Goal: Task Accomplishment & Management: Manage account settings

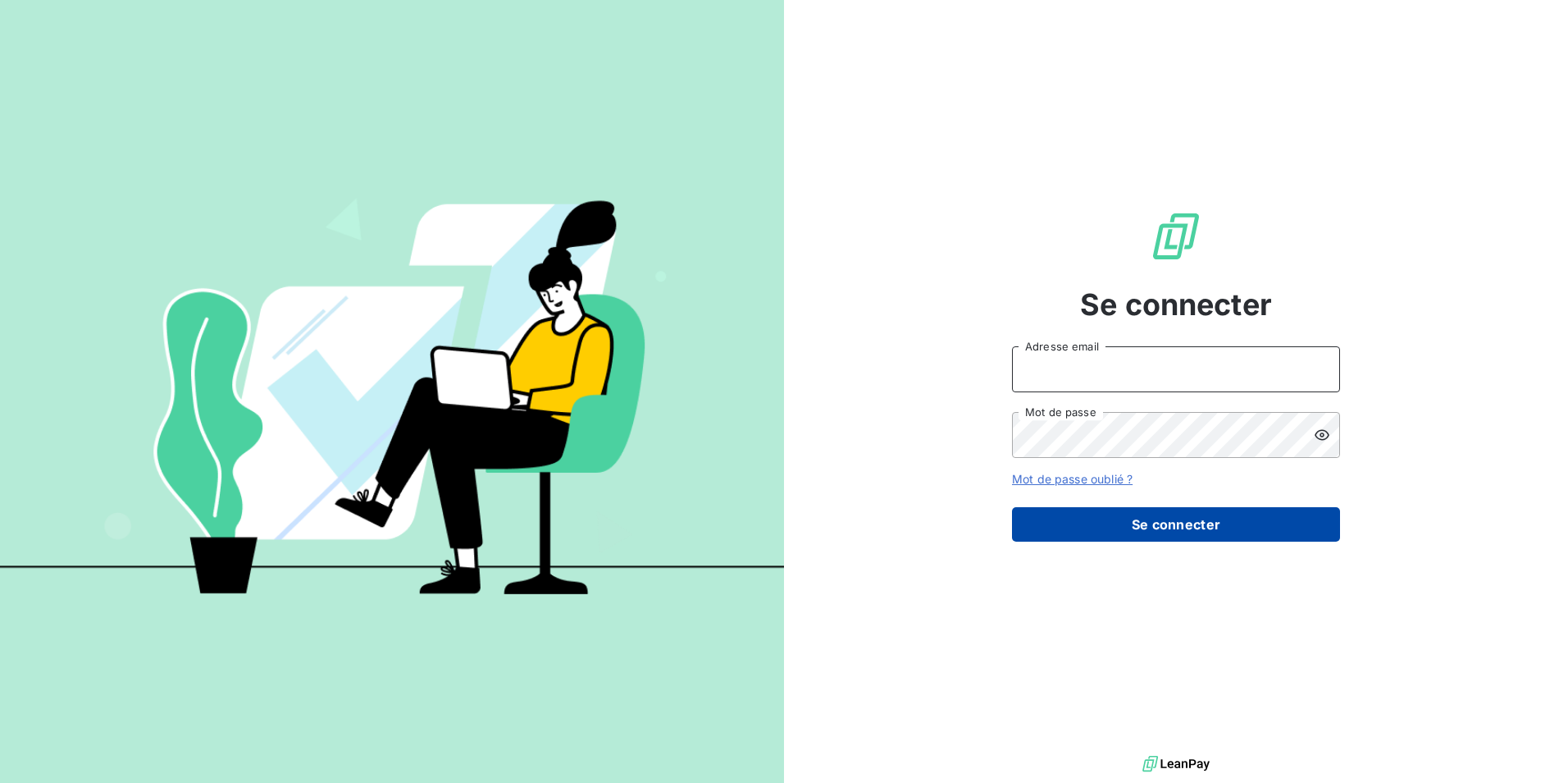
type input "[EMAIL_ADDRESS][PERSON_NAME][DOMAIN_NAME]"
click at [1156, 528] on button "Se connecter" at bounding box center [1176, 523] width 328 height 34
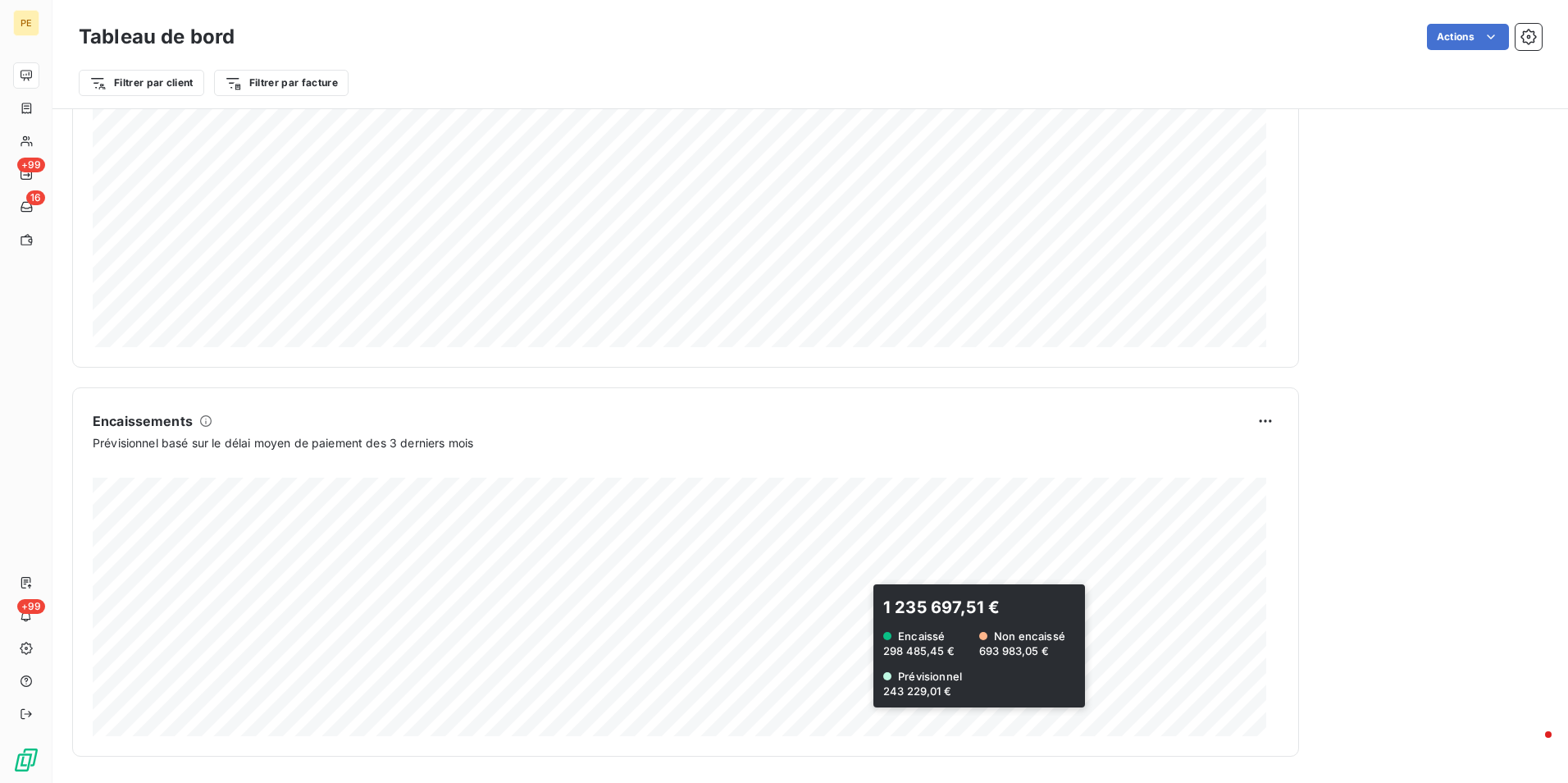
scroll to position [78, 0]
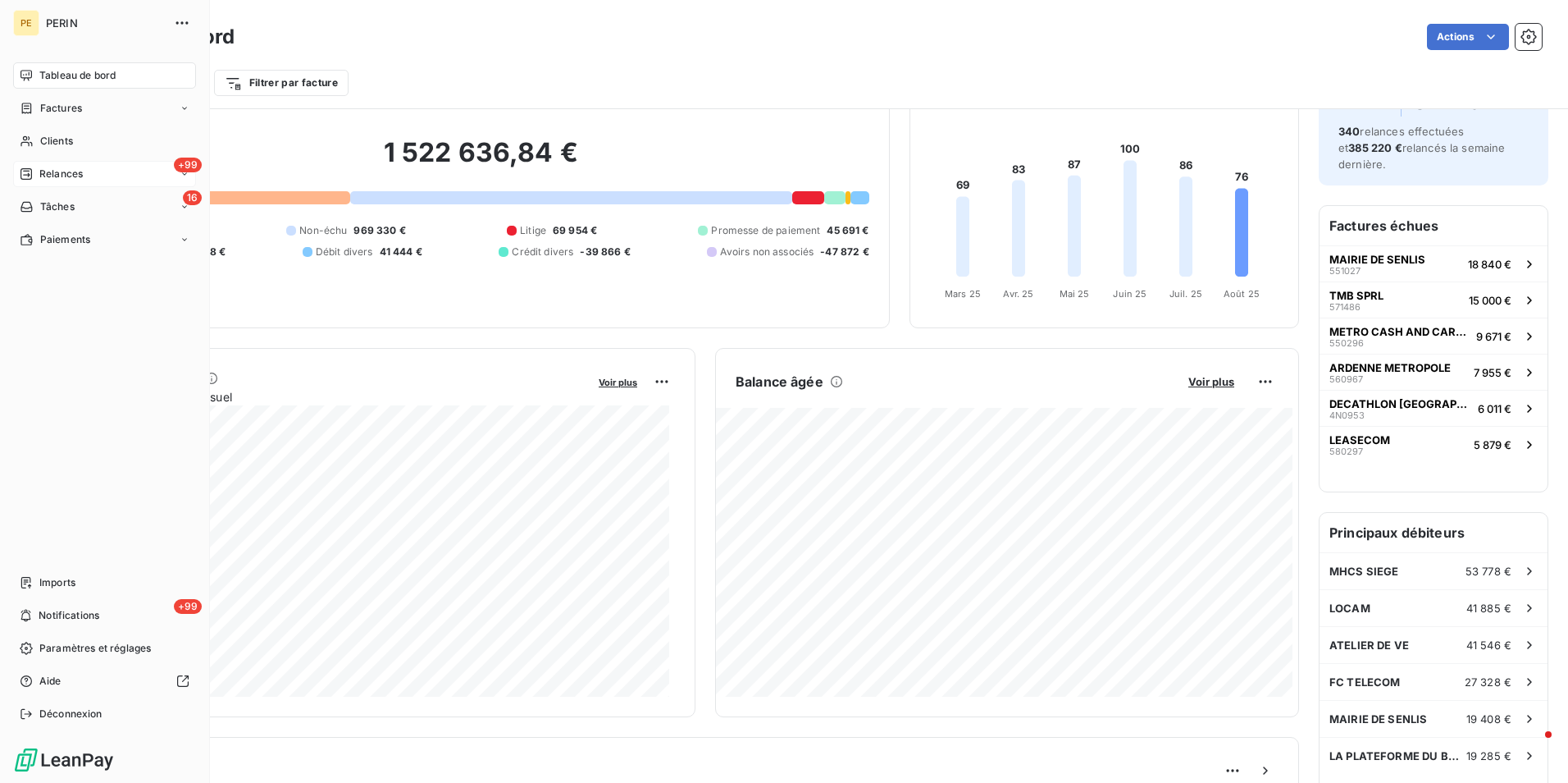
click at [58, 169] on span "Relances" at bounding box center [61, 174] width 43 height 15
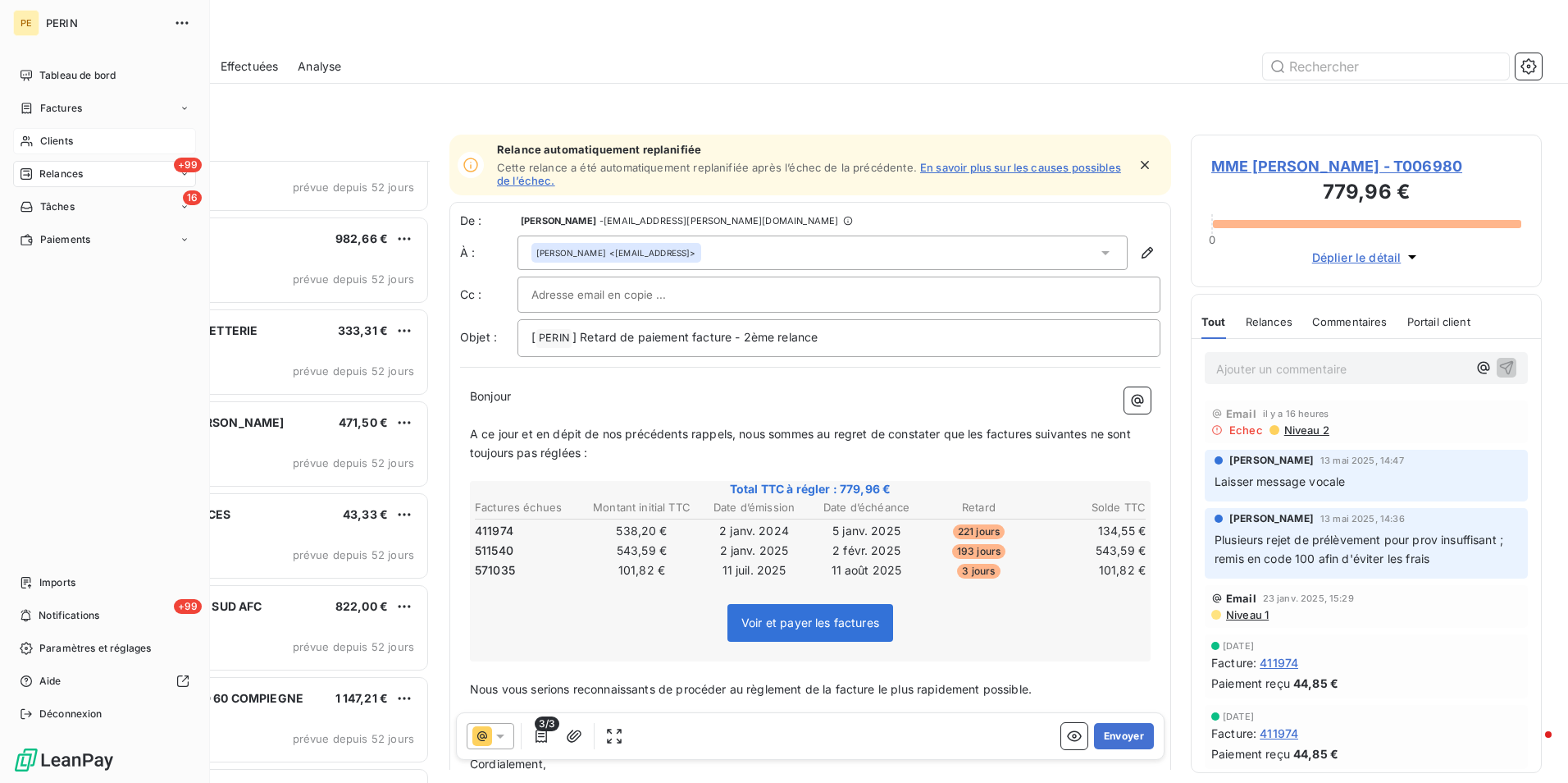
scroll to position [7456, 0]
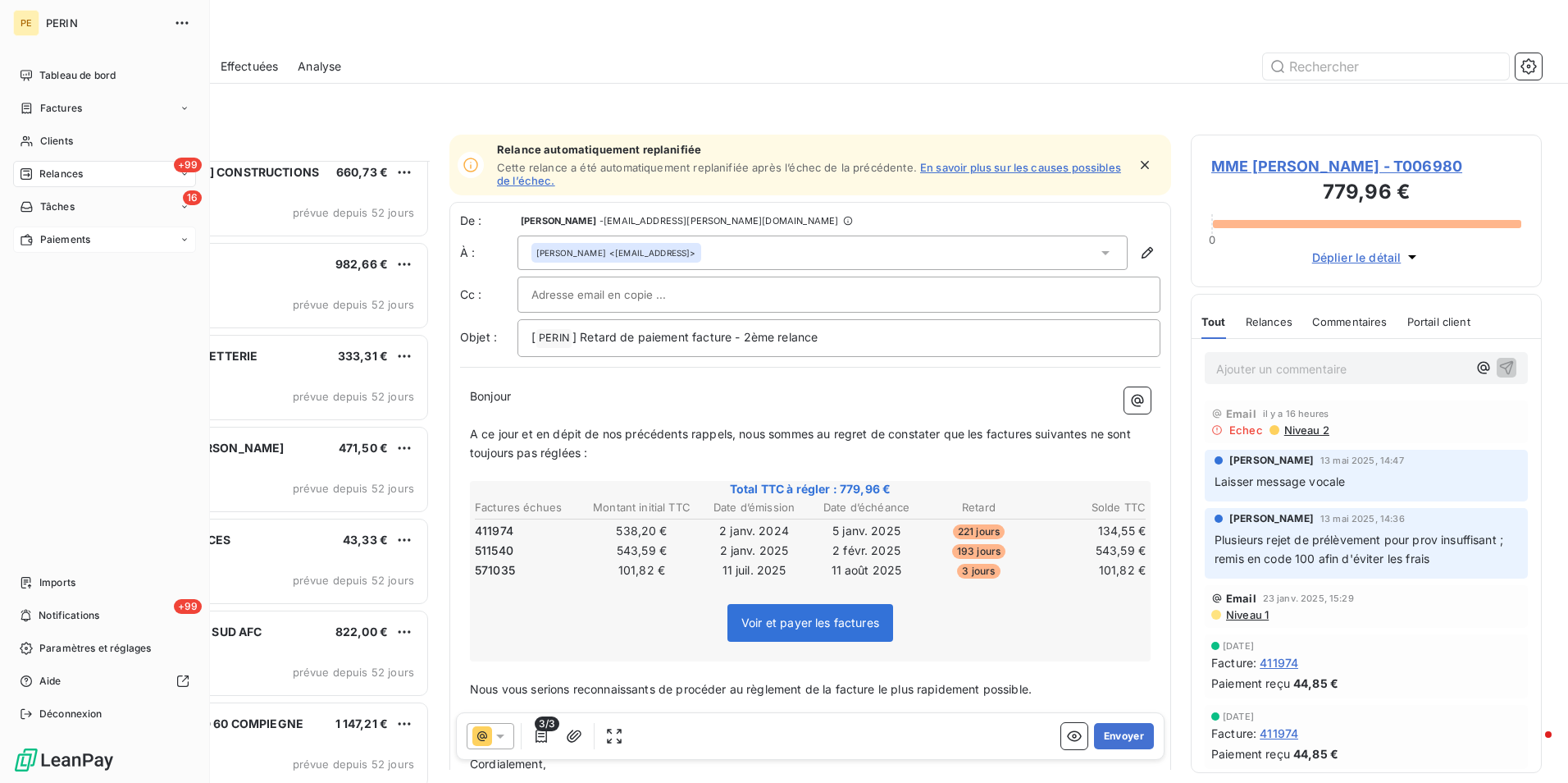
click at [67, 230] on div "Paiements" at bounding box center [105, 240] width 183 height 27
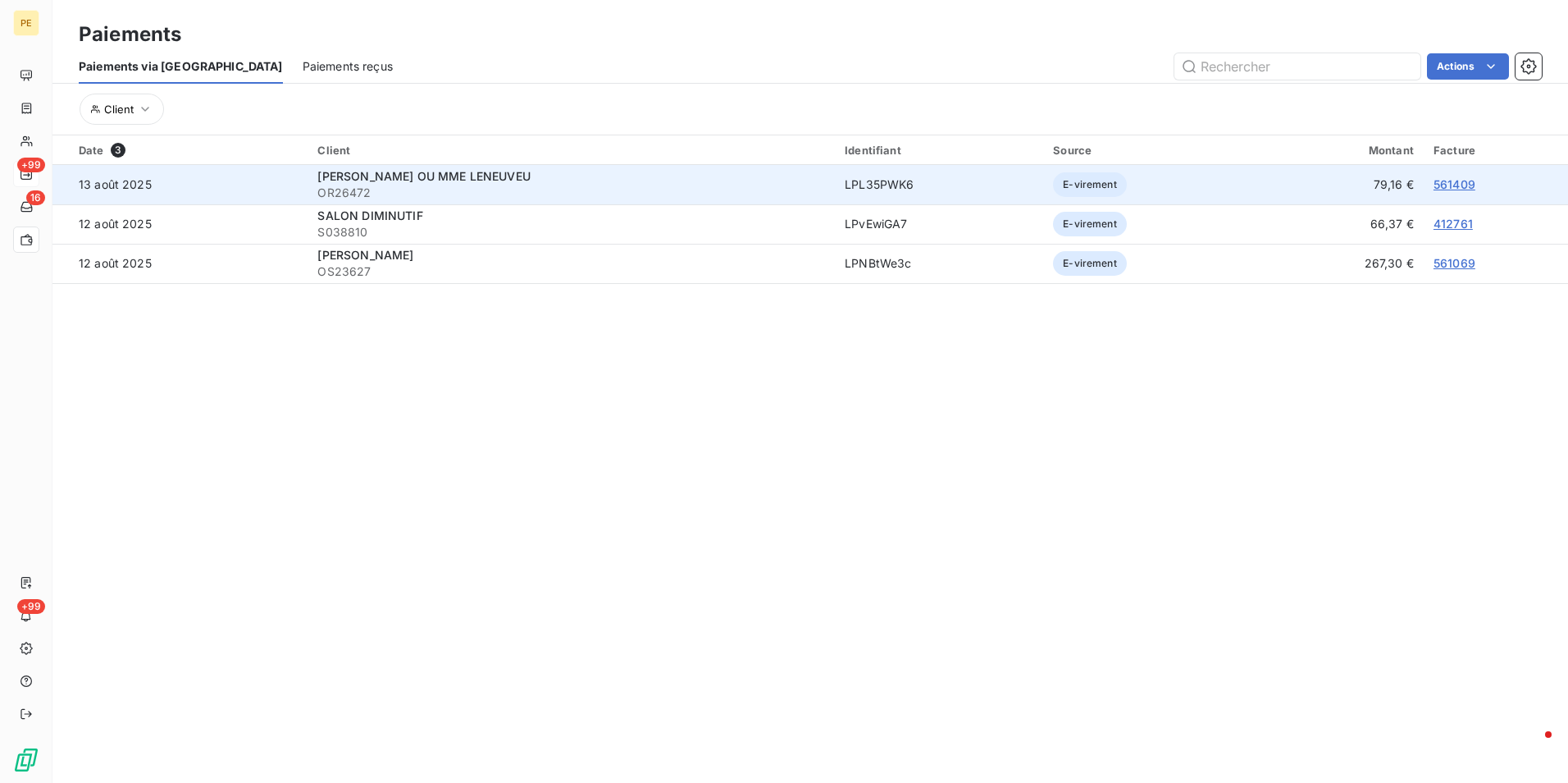
click at [105, 188] on td "13 août 2025" at bounding box center [180, 184] width 255 height 39
click at [364, 182] on span "[PERSON_NAME] OU MME LENEUVEU" at bounding box center [423, 176] width 212 height 14
click at [364, 182] on span "M. VERILLAUD OU MME LENEUVEU" at bounding box center [423, 176] width 212 height 14
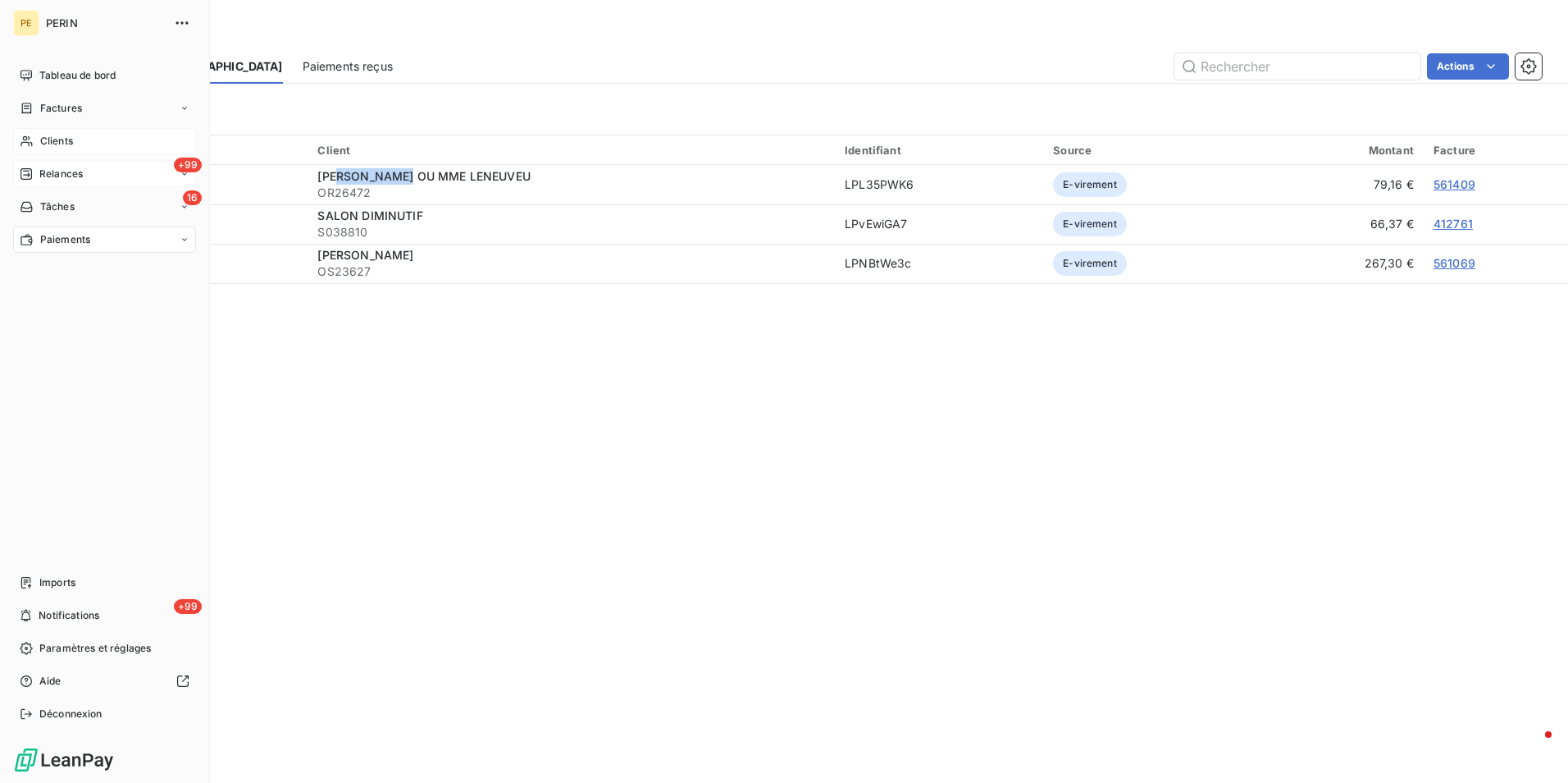
click at [62, 146] on span "Clients" at bounding box center [56, 141] width 32 height 15
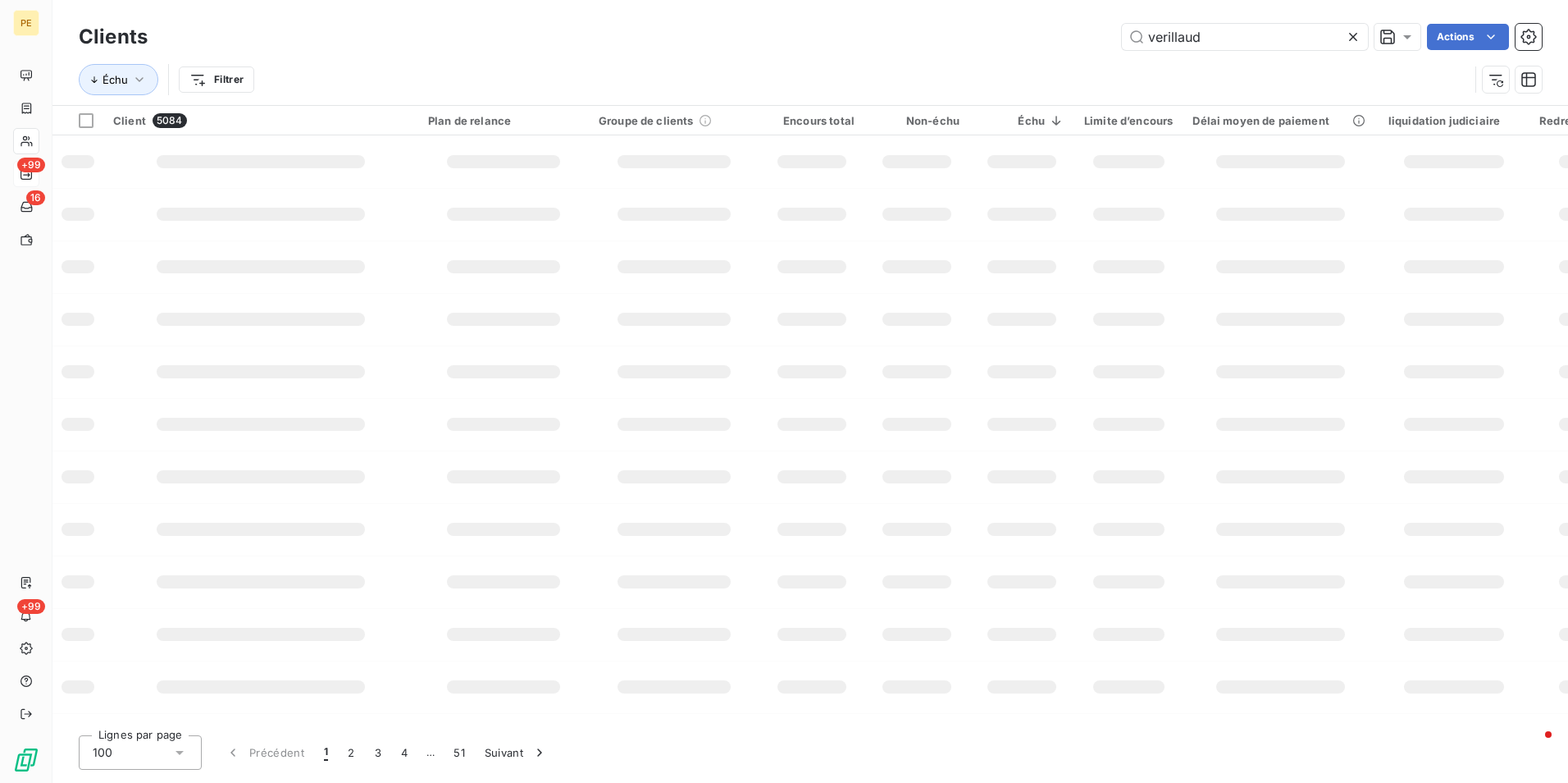
type input "verillaud"
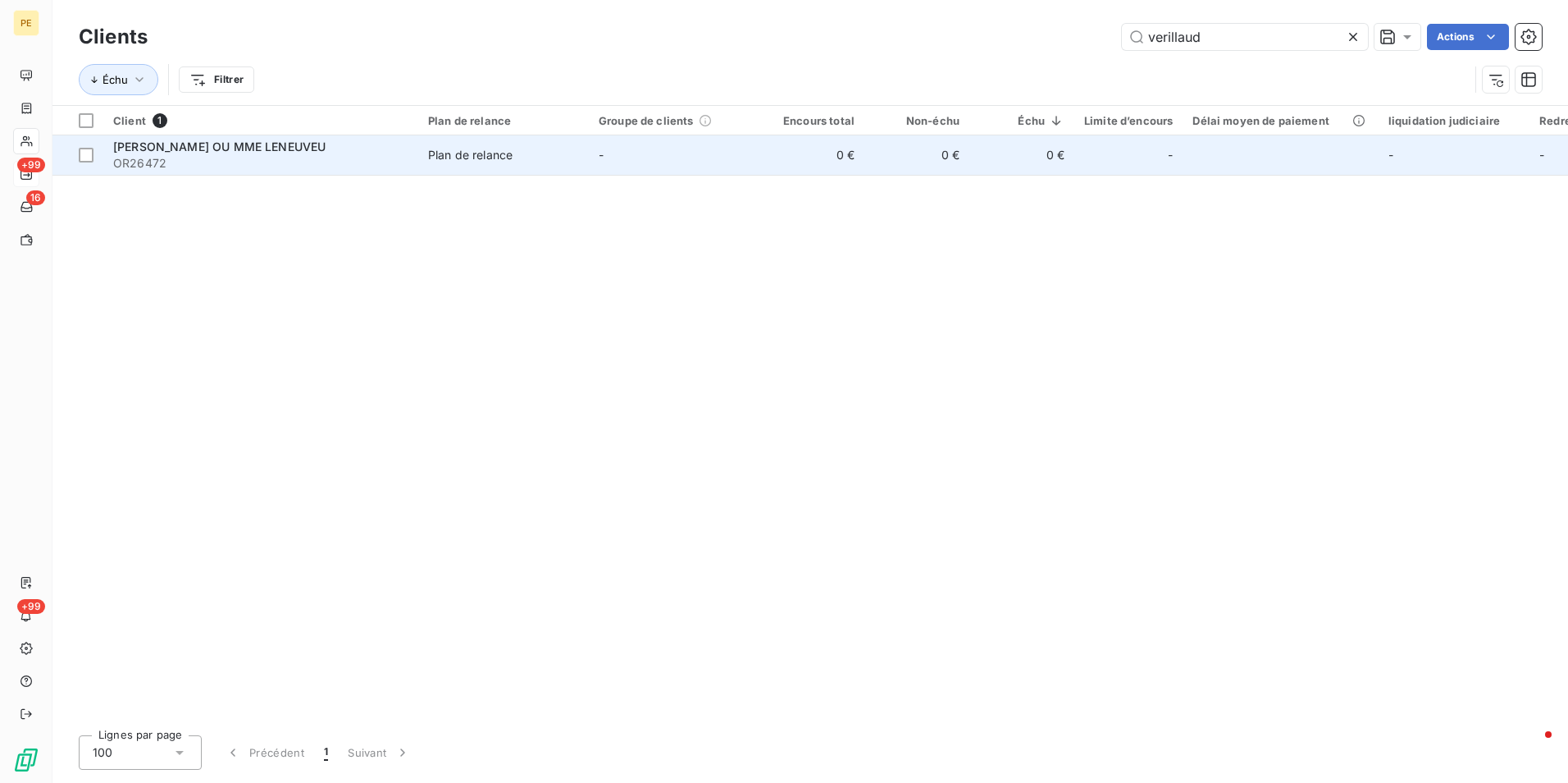
click at [174, 146] on span "M. VERILLAUD OU MME LENEUVEU" at bounding box center [219, 146] width 212 height 14
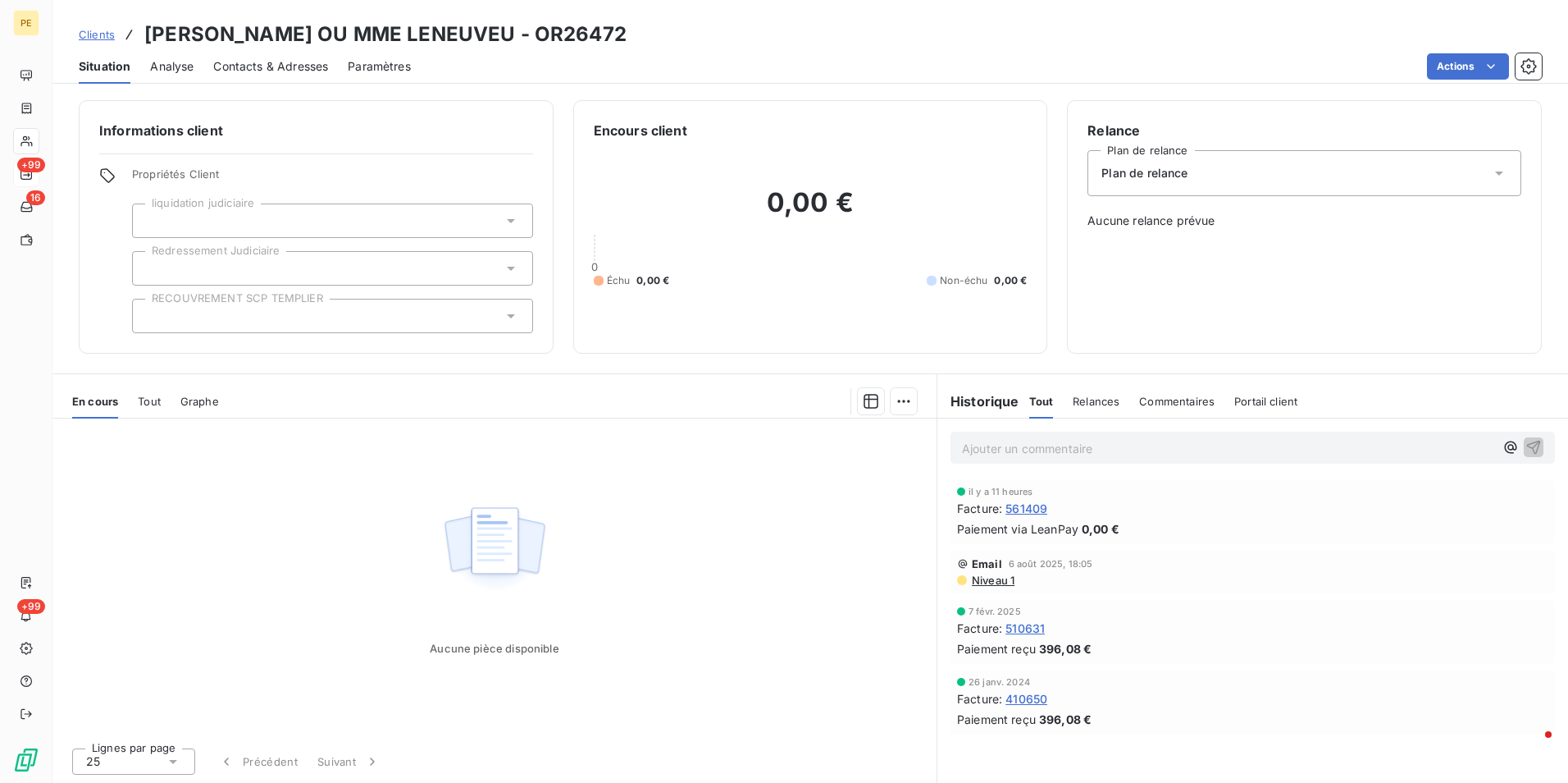
click at [1002, 582] on span "Niveau 1" at bounding box center [992, 580] width 44 height 13
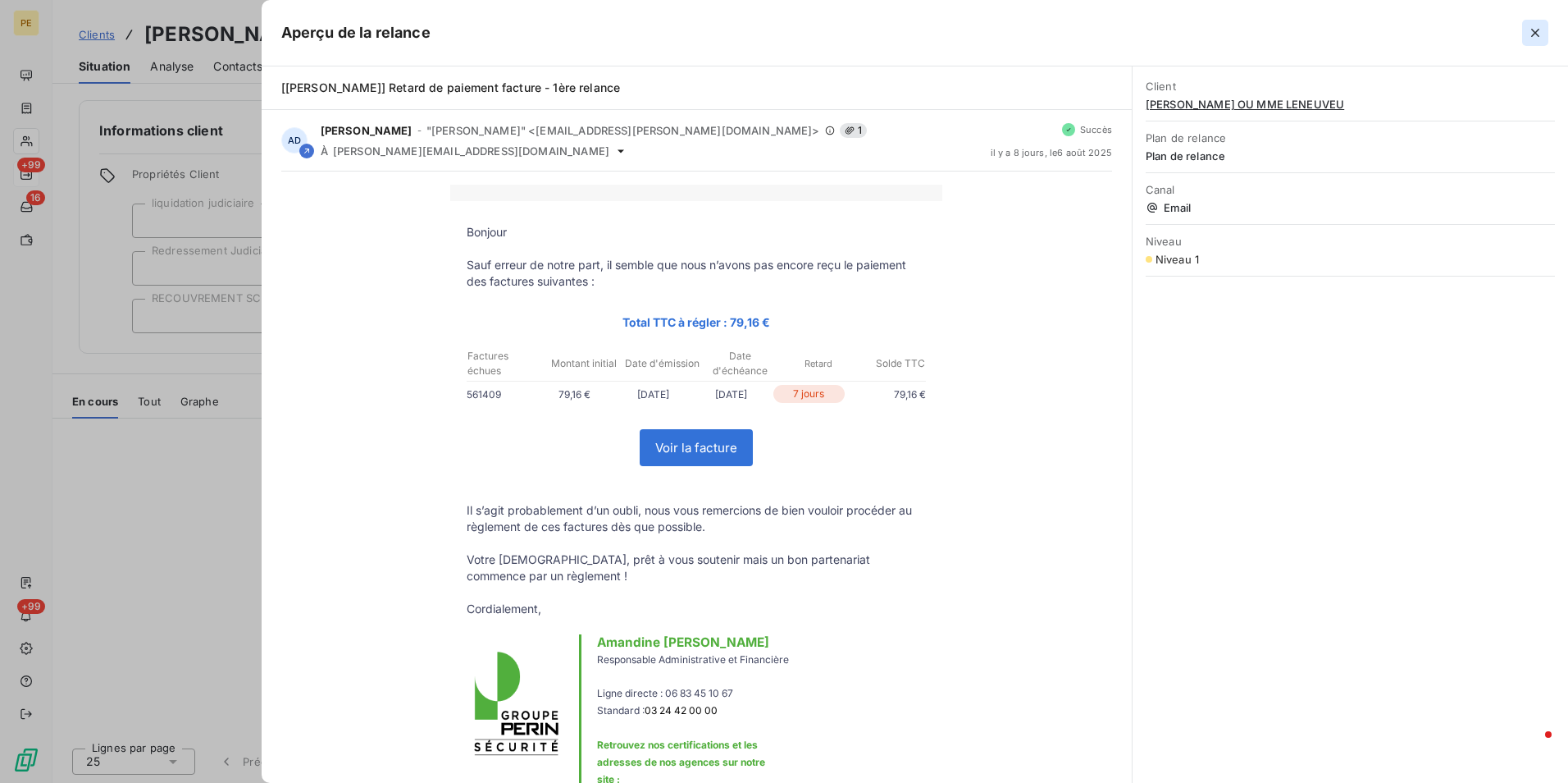
click at [1545, 38] on button "button" at bounding box center [1536, 33] width 27 height 27
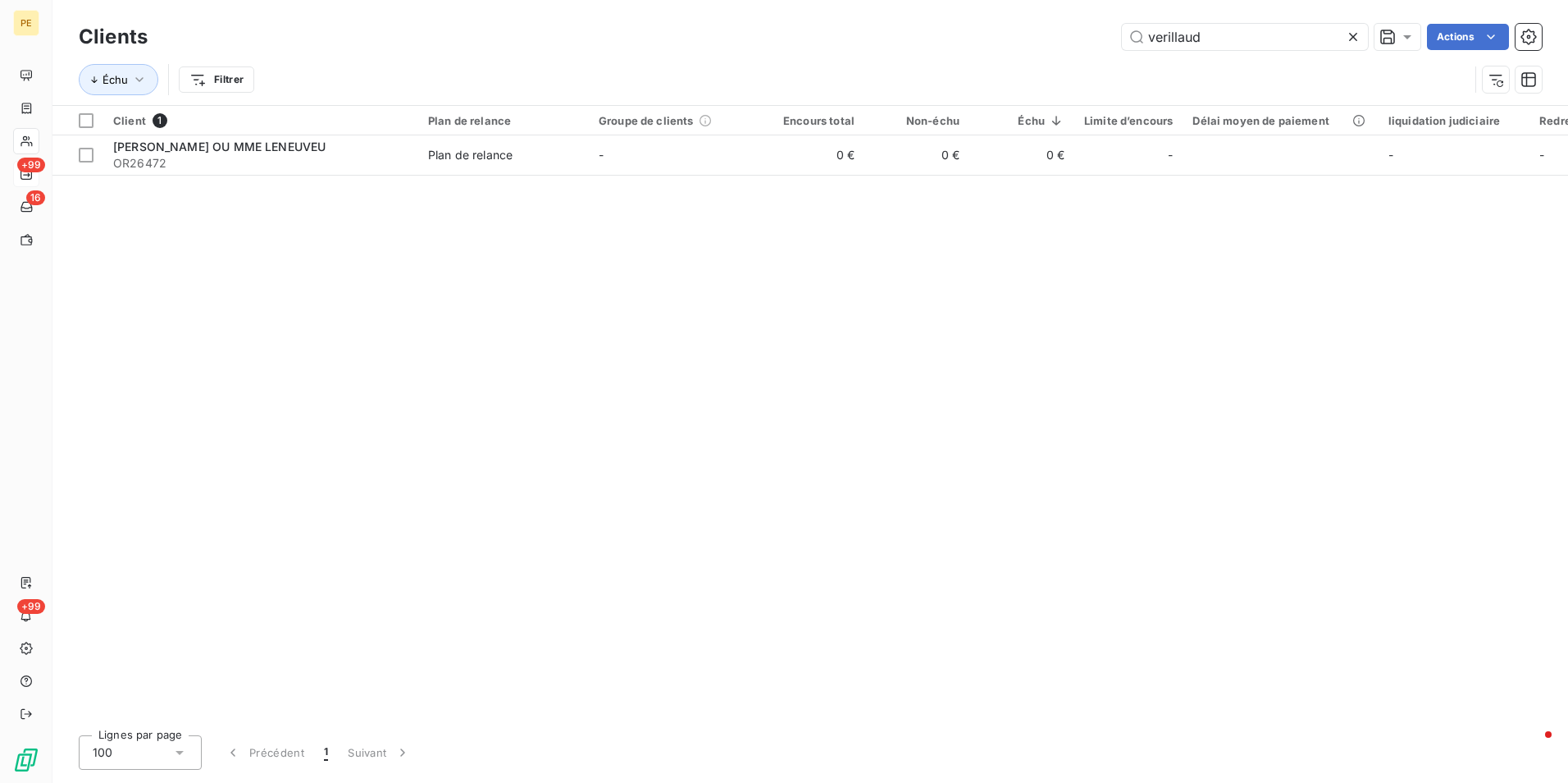
click at [1354, 36] on icon at bounding box center [1353, 37] width 17 height 17
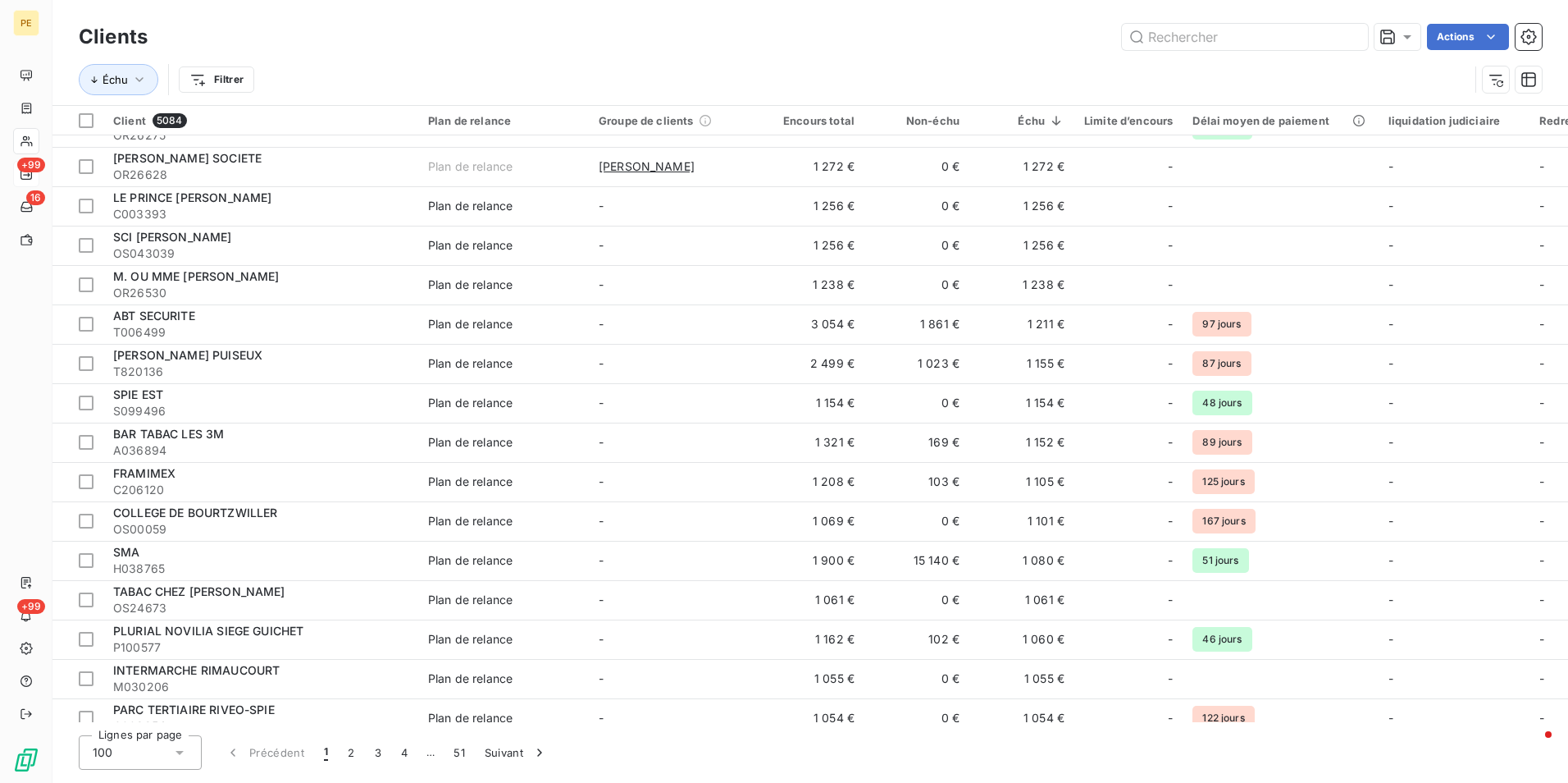
scroll to position [3359, 0]
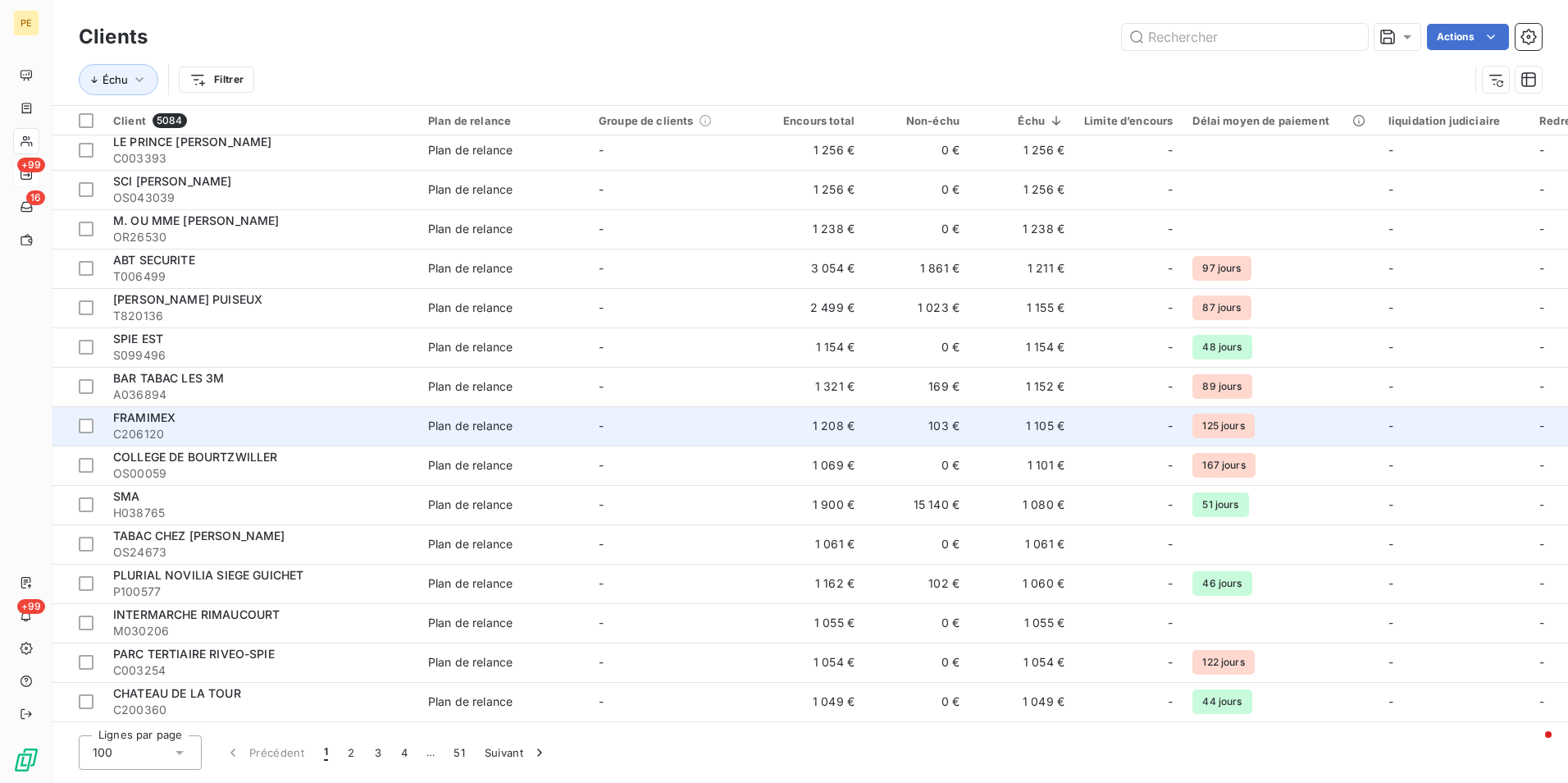
click at [1052, 428] on td "1 105 €" at bounding box center [1021, 425] width 105 height 39
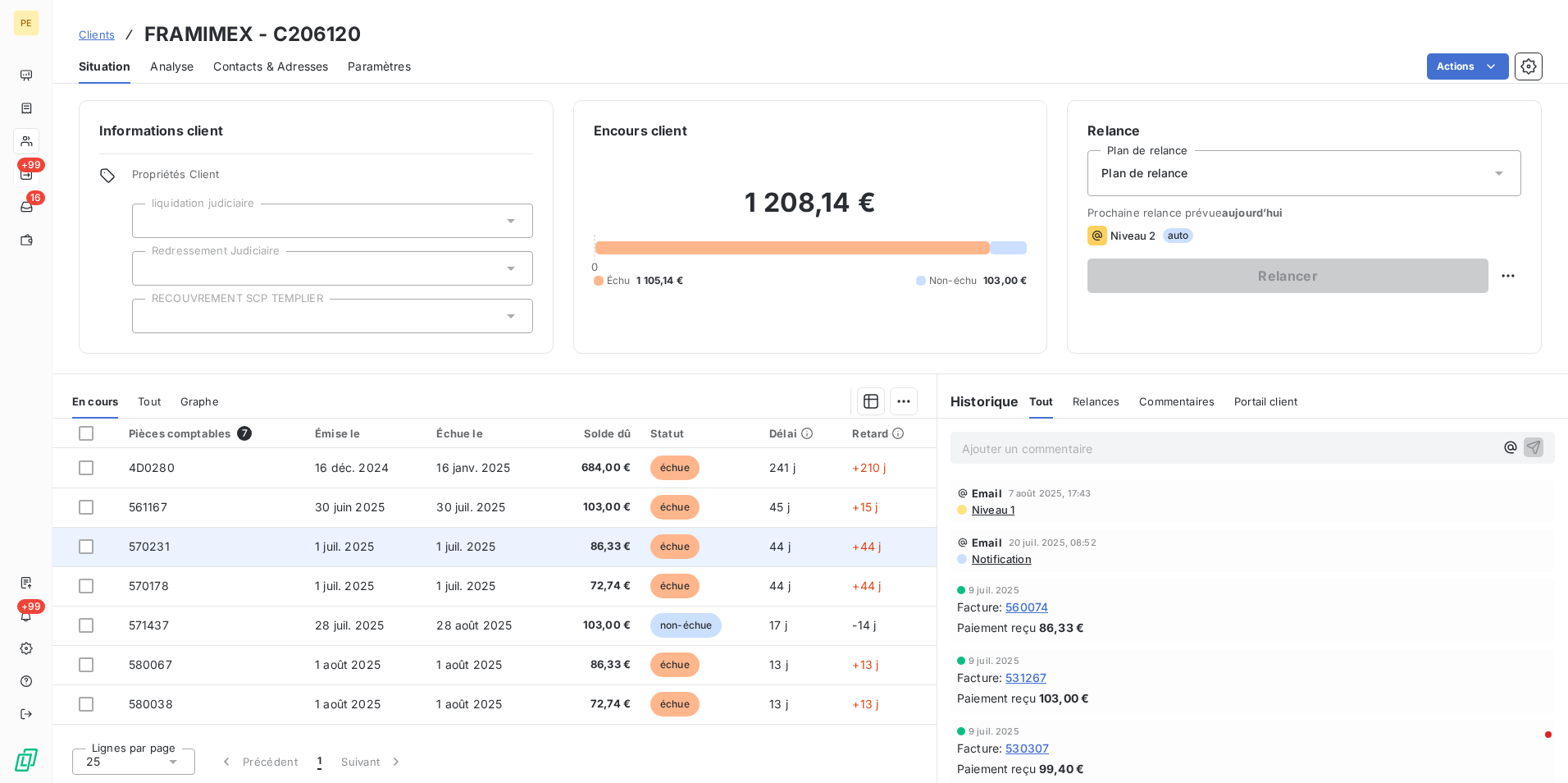
scroll to position [1, 0]
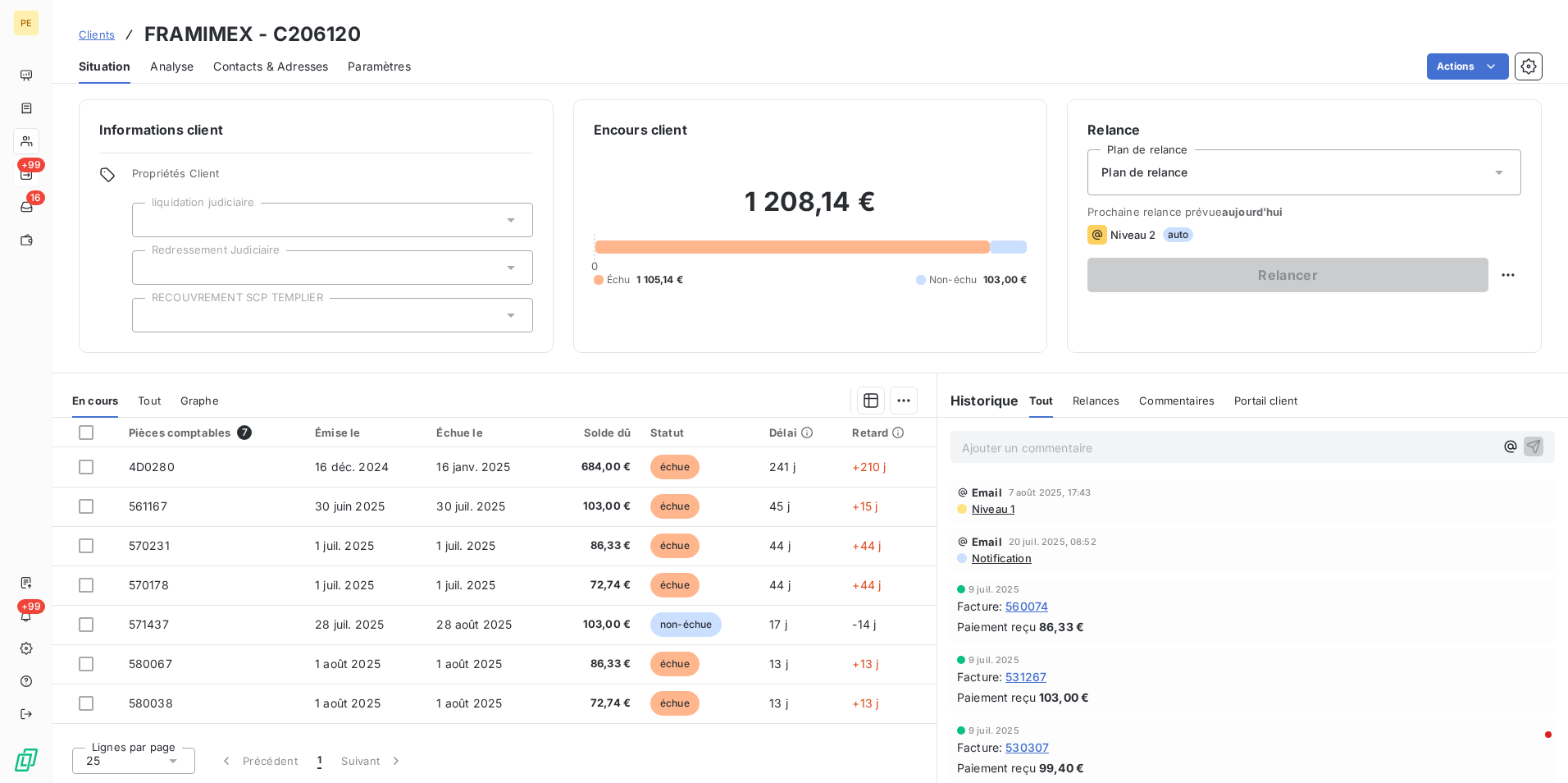
click at [291, 64] on span "Contacts & Adresses" at bounding box center [270, 67] width 115 height 17
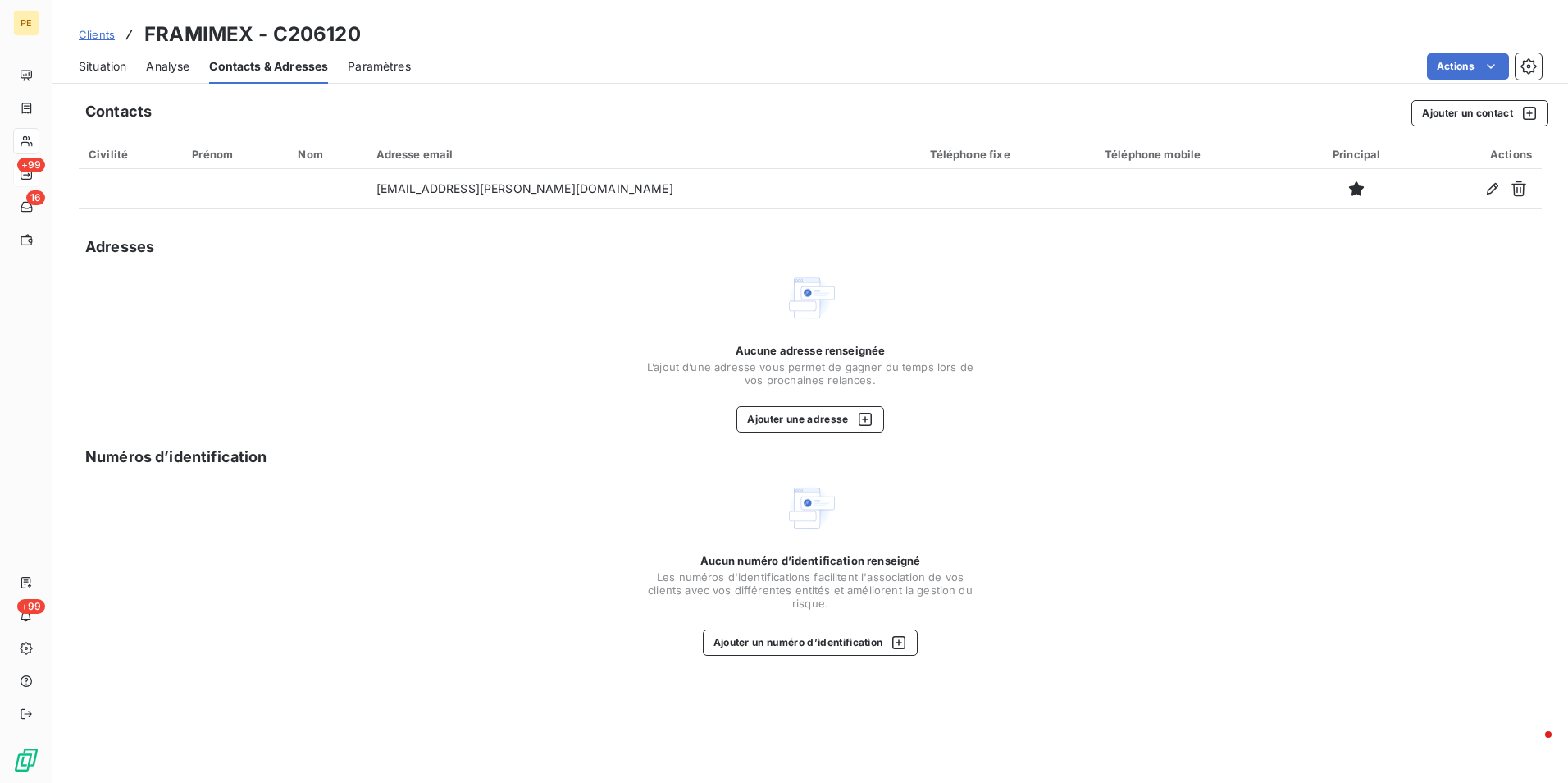
click at [115, 65] on span "Situation" at bounding box center [102, 67] width 47 height 17
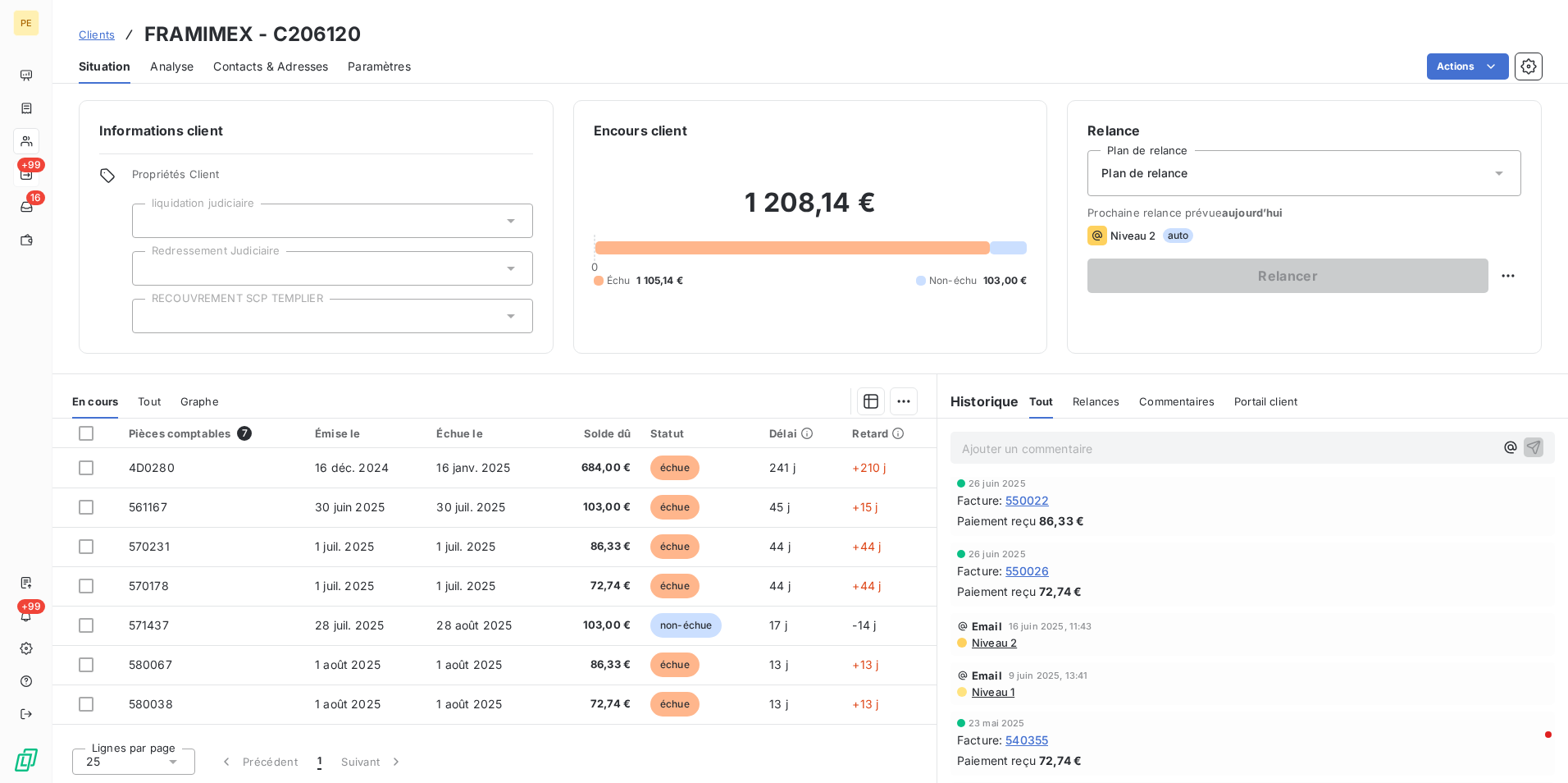
scroll to position [657, 0]
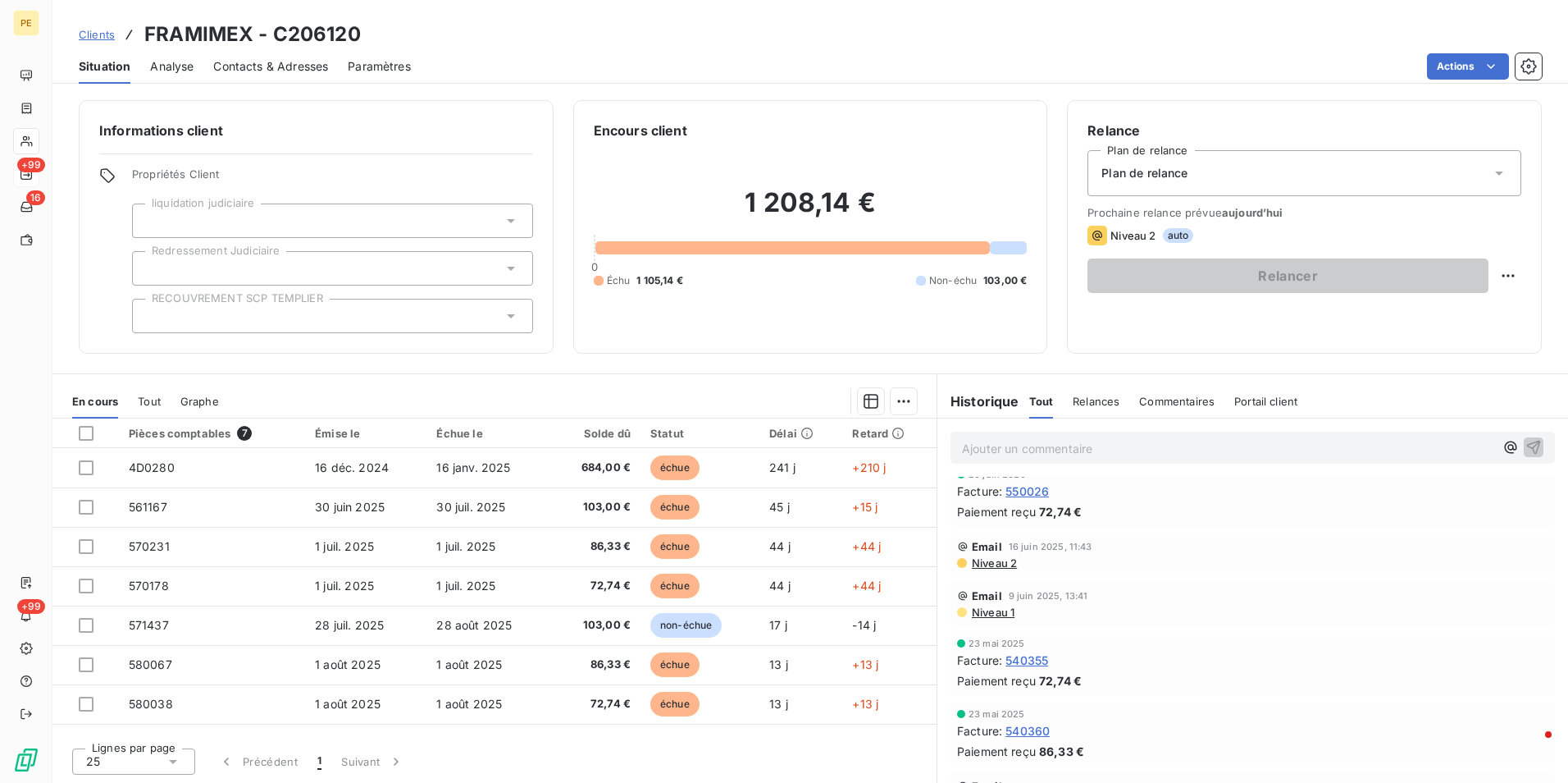
click at [986, 549] on span "Email" at bounding box center [987, 547] width 30 height 13
click at [983, 558] on span "Niveau 2" at bounding box center [993, 563] width 47 height 13
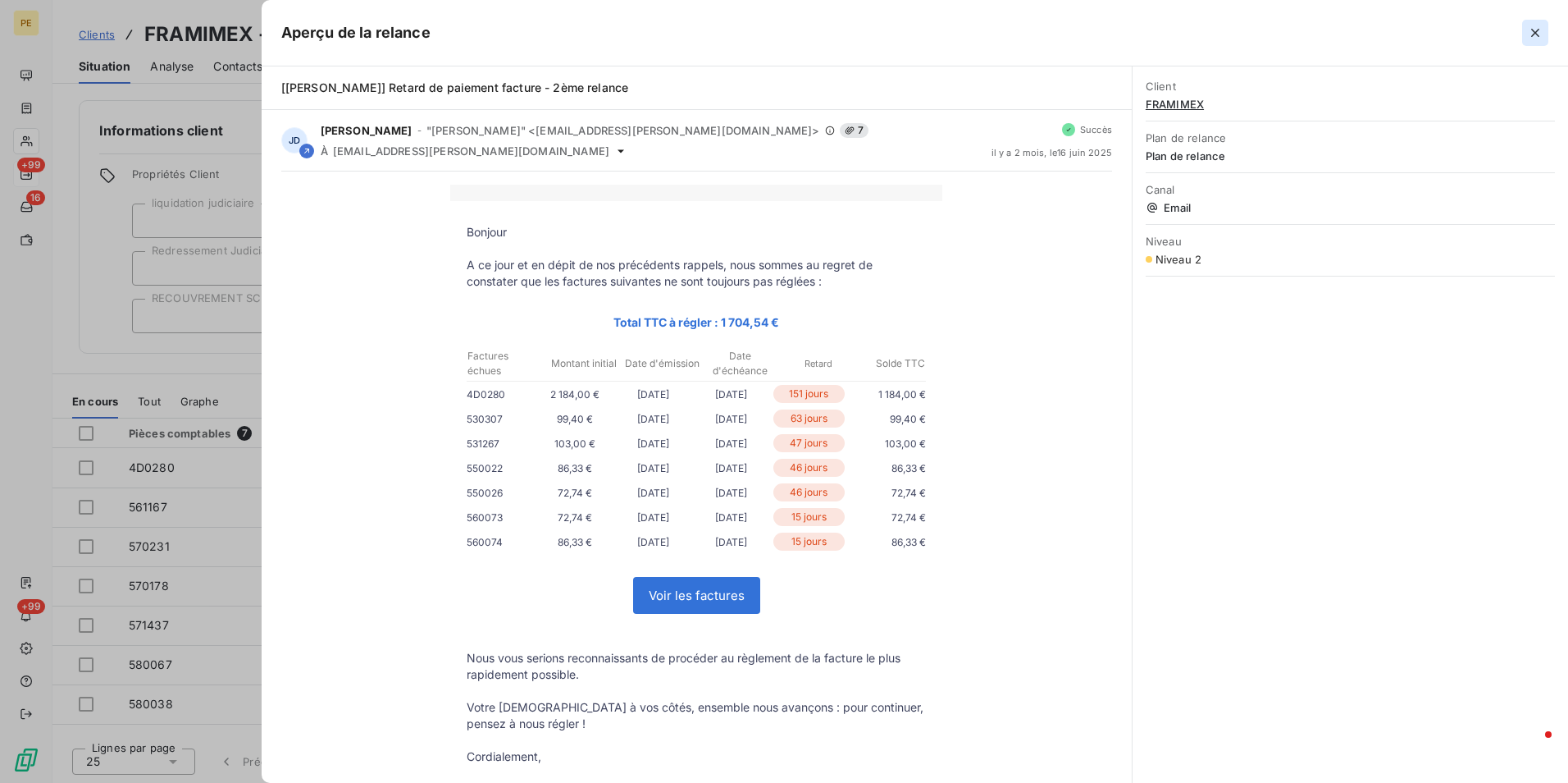
click at [1539, 32] on icon "button" at bounding box center [1536, 33] width 17 height 17
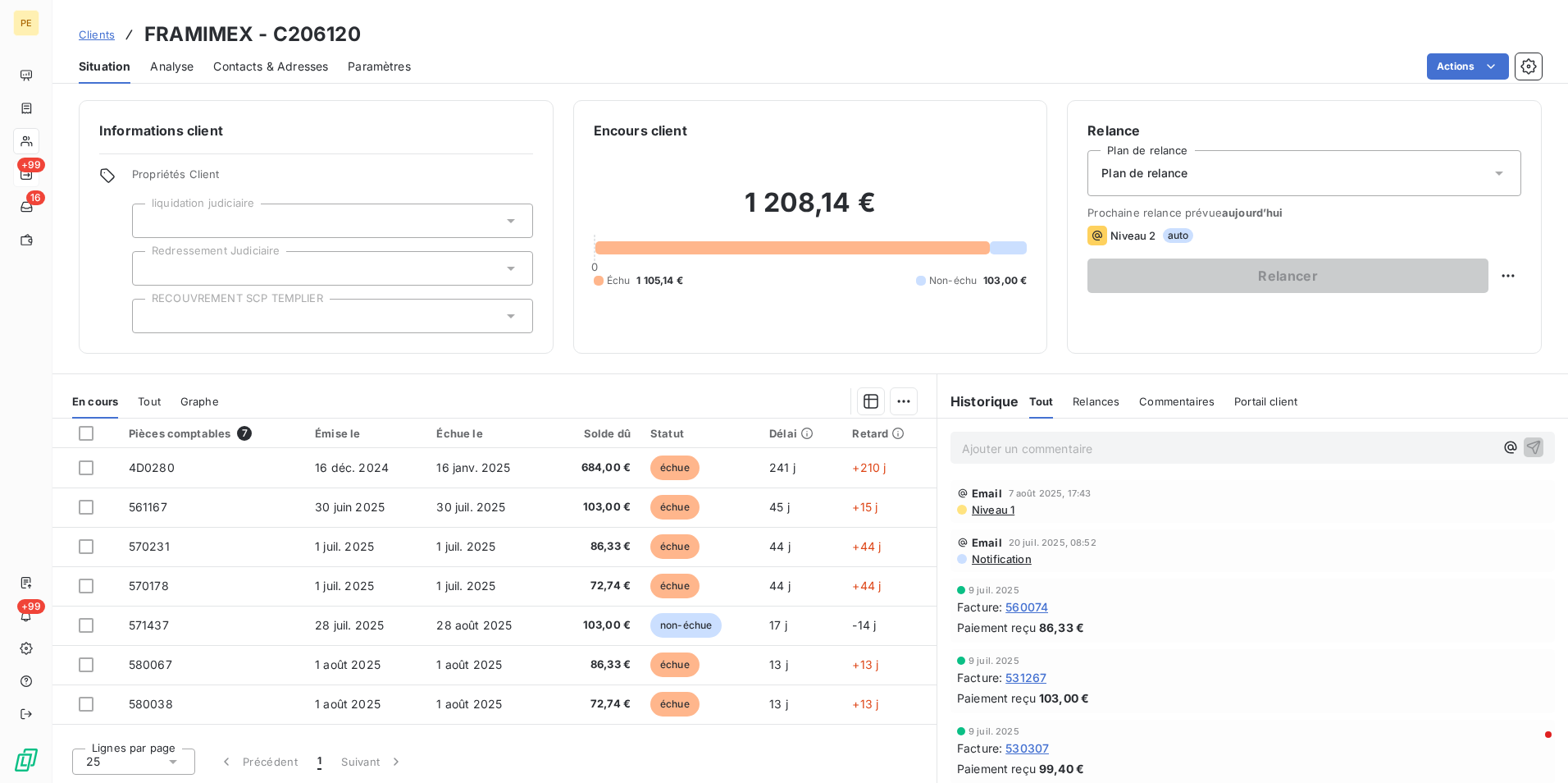
scroll to position [246, 0]
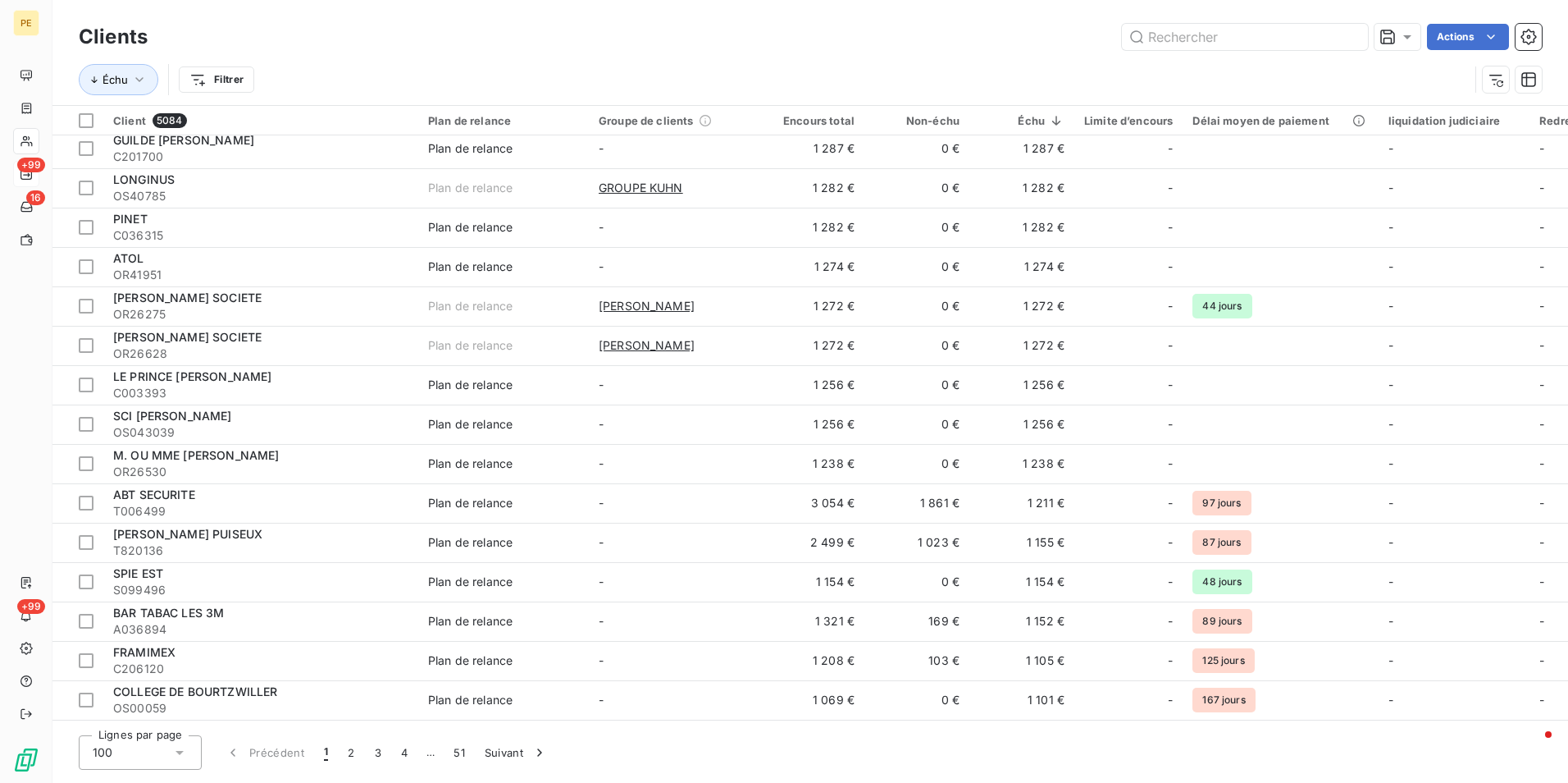
scroll to position [3359, 0]
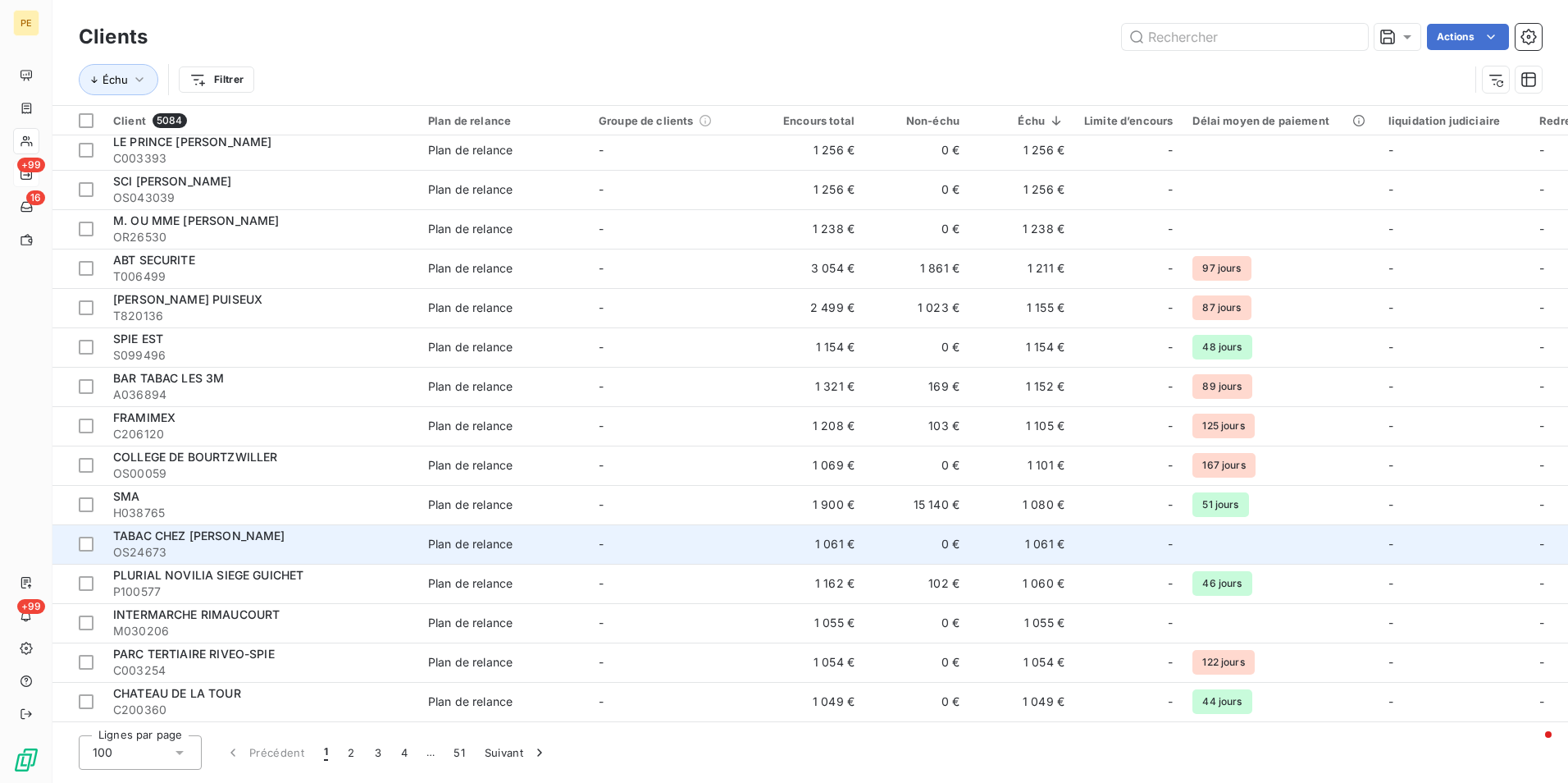
click at [981, 524] on td "1 061 €" at bounding box center [1021, 543] width 105 height 39
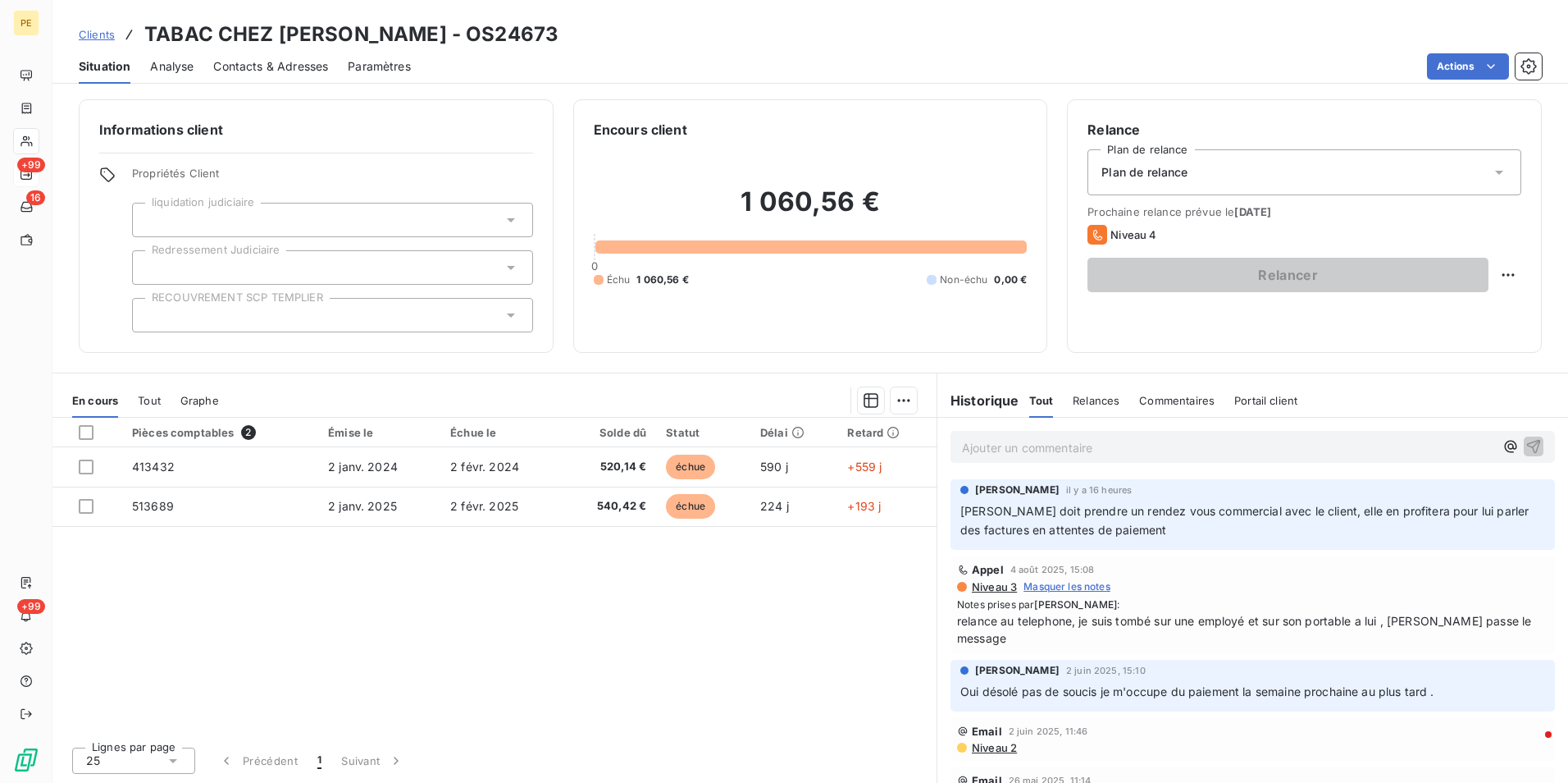
click at [149, 397] on span "Tout" at bounding box center [150, 400] width 23 height 13
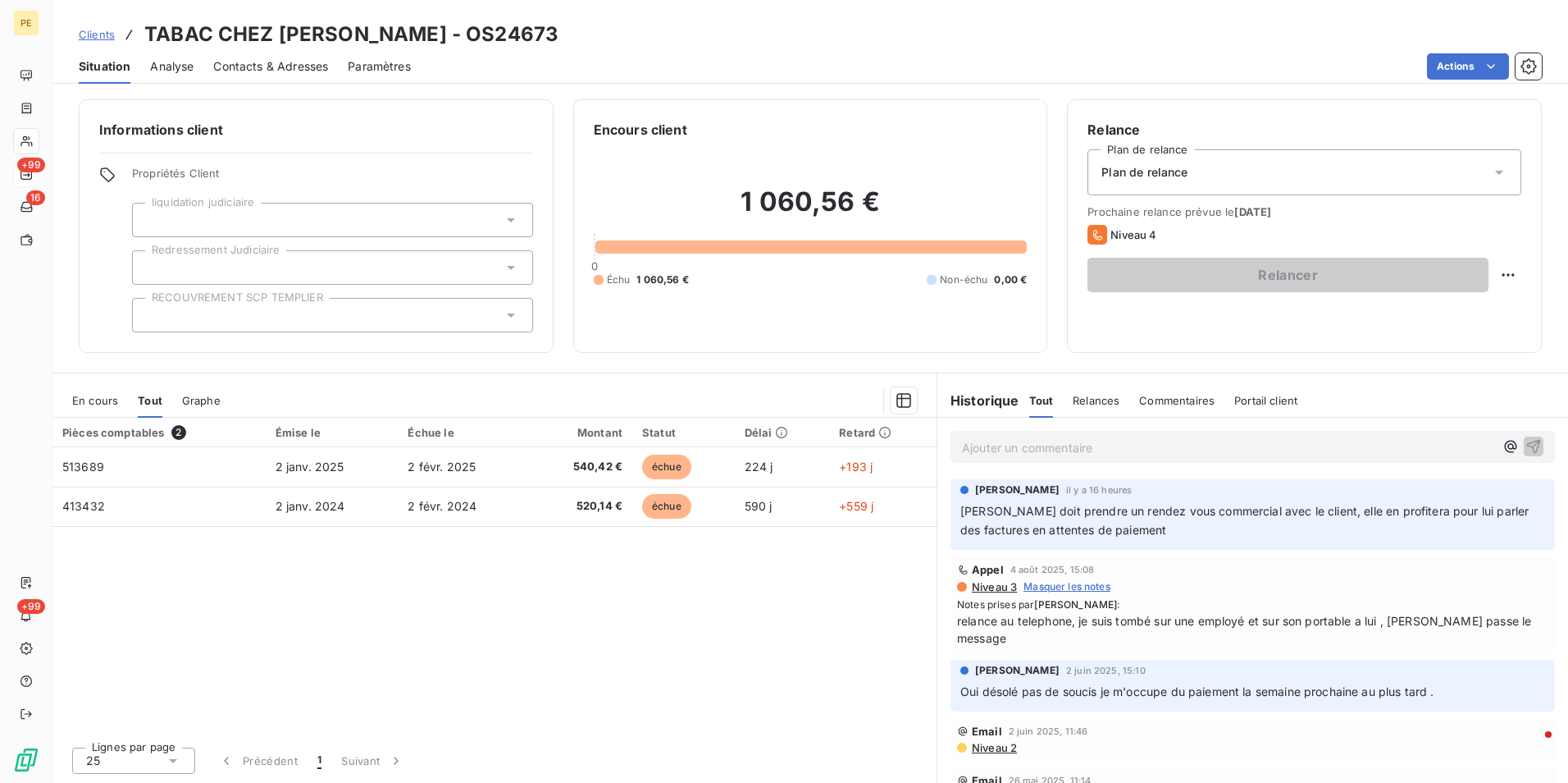
click at [205, 399] on span "Graphe" at bounding box center [201, 400] width 38 height 13
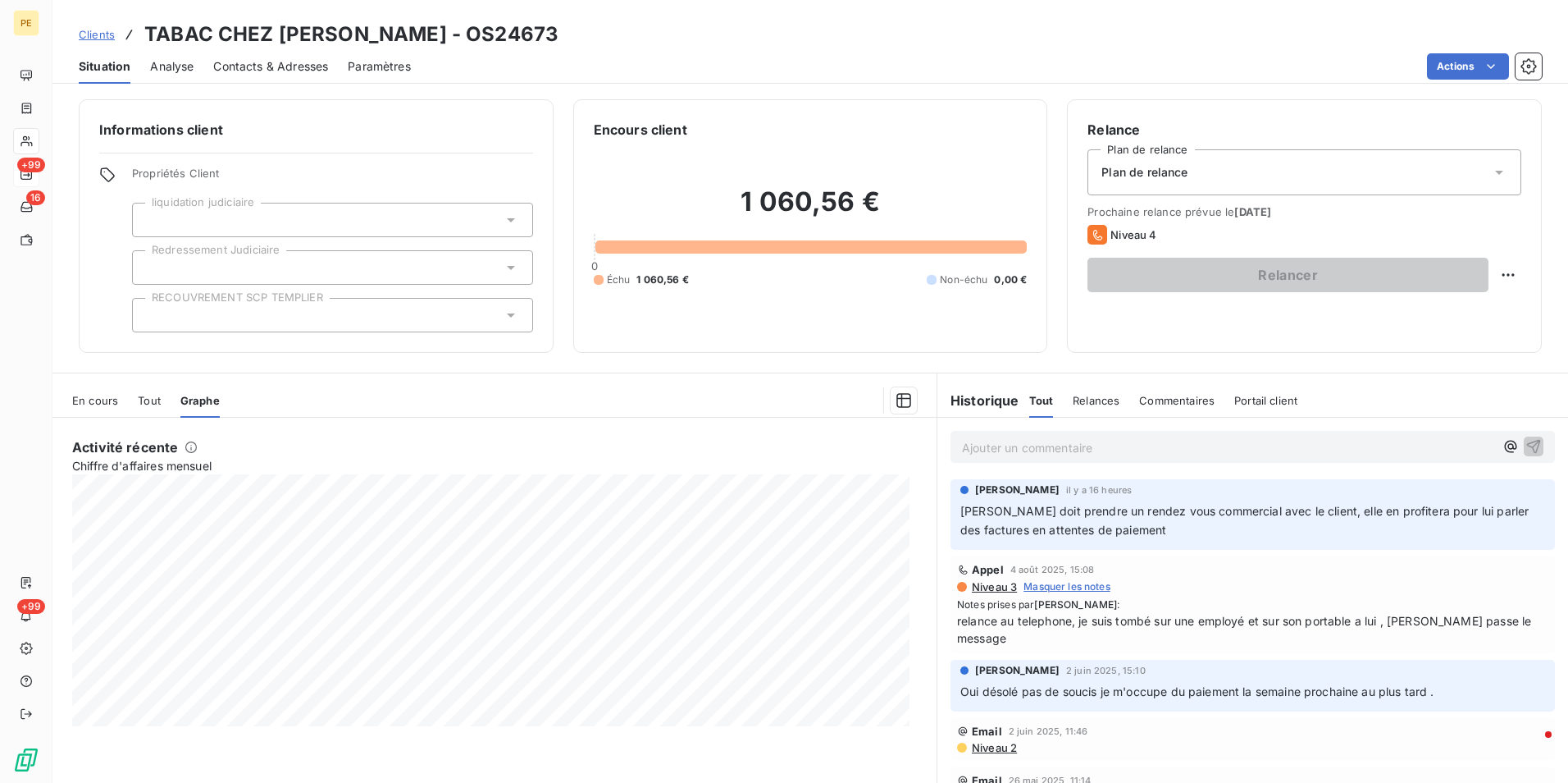
click at [97, 401] on span "En cours" at bounding box center [95, 400] width 46 height 13
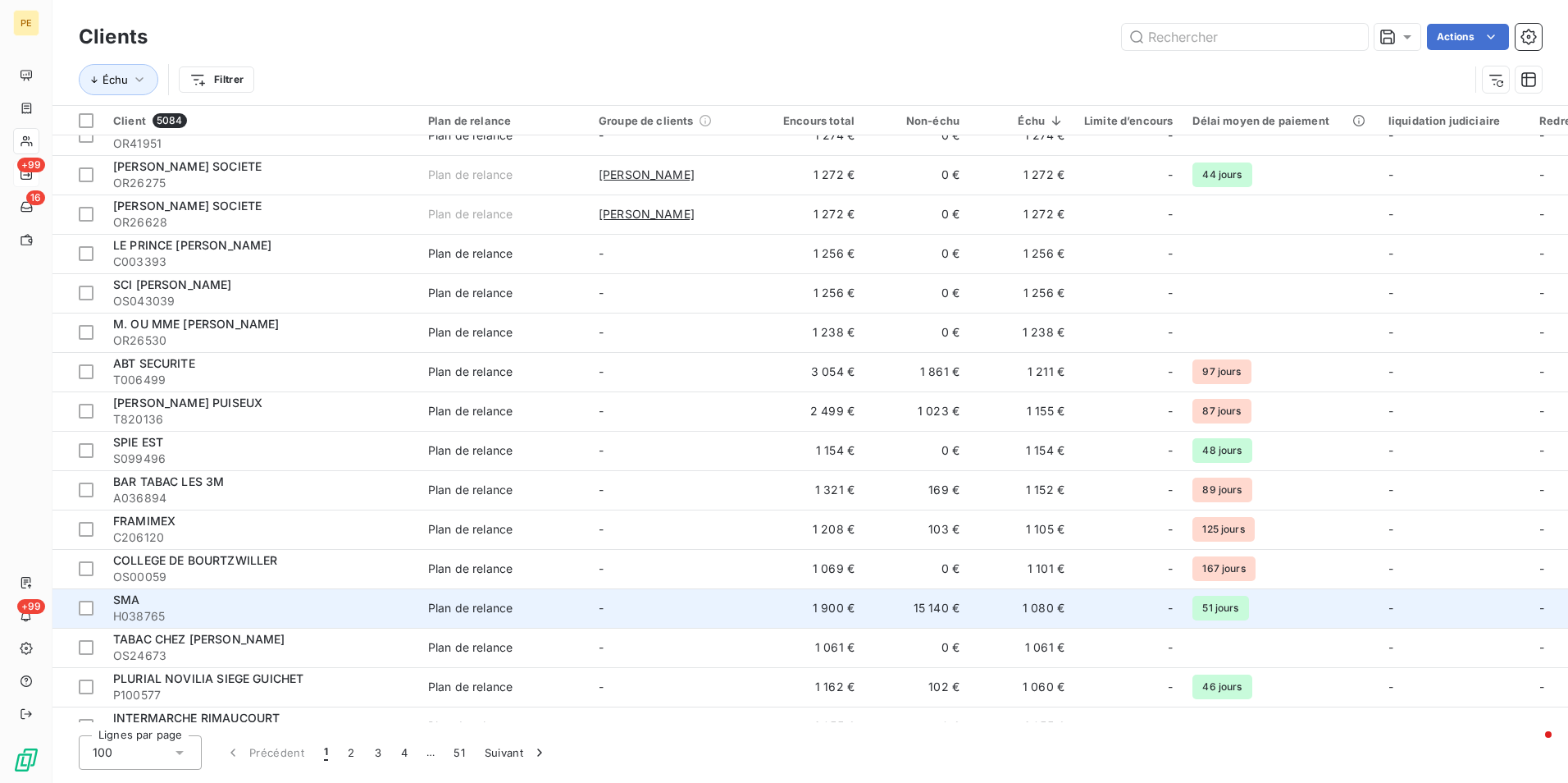
scroll to position [3359, 0]
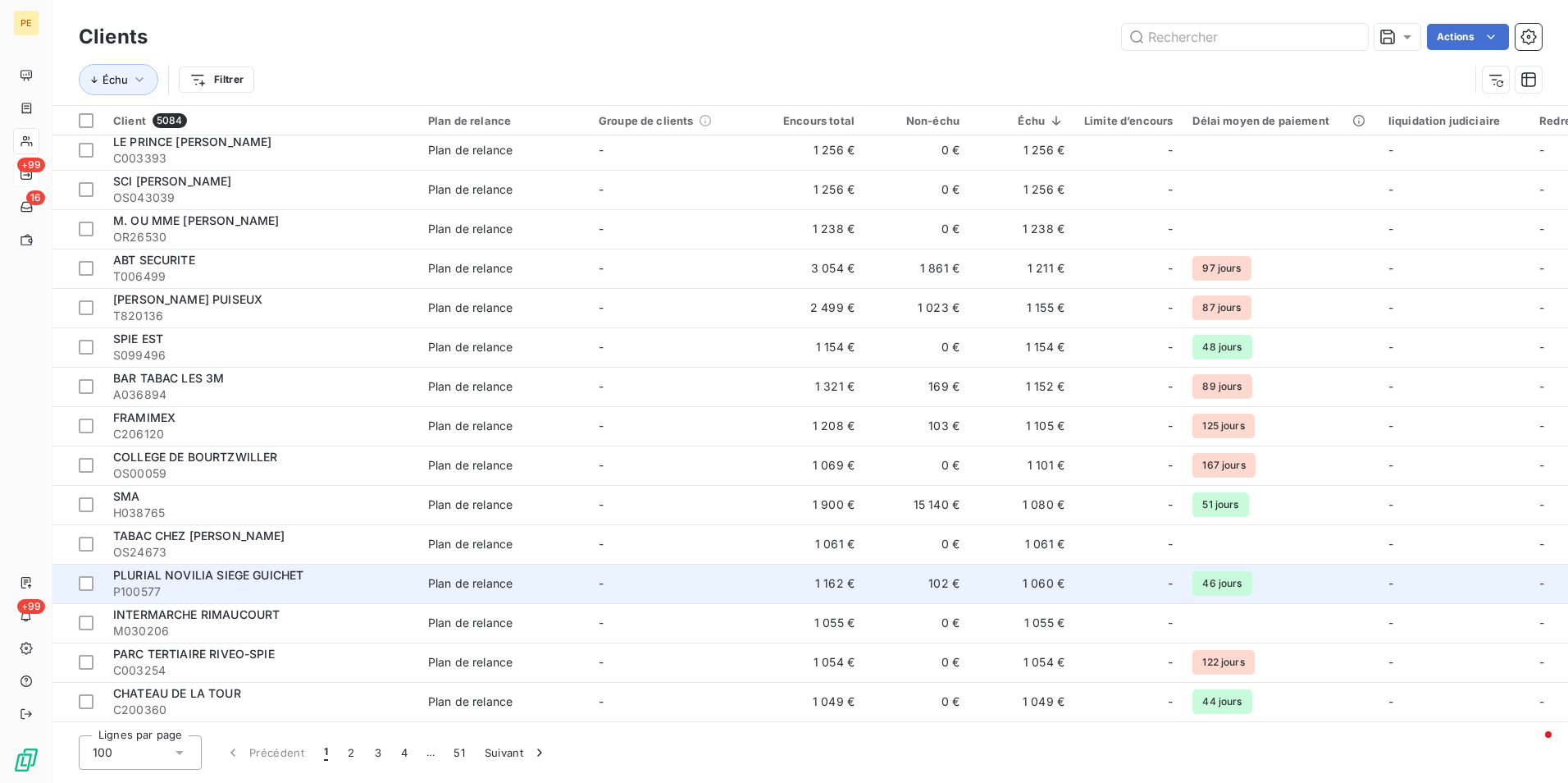
click at [1057, 582] on td "1 060 €" at bounding box center [1021, 582] width 105 height 39
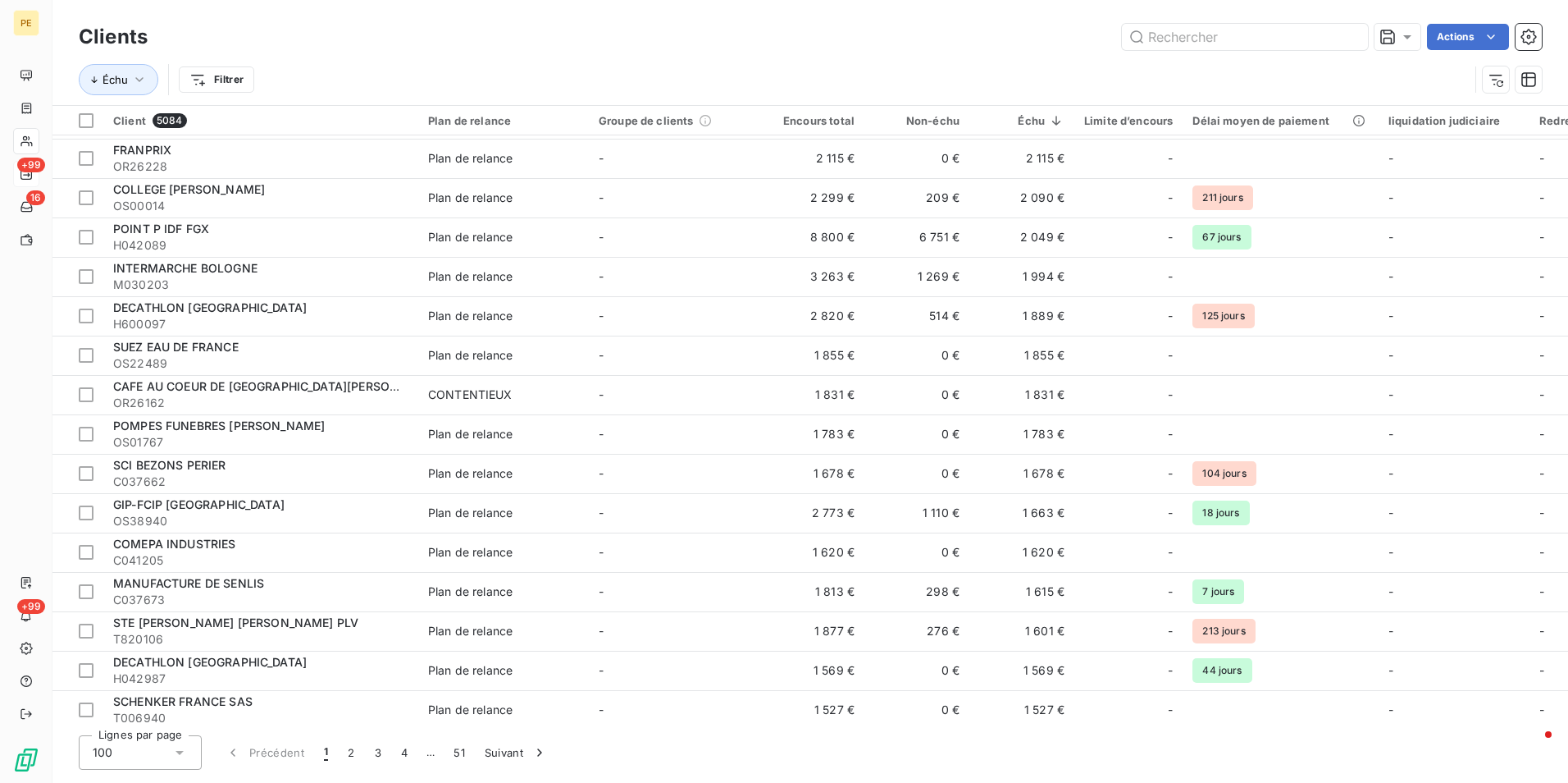
scroll to position [3359, 0]
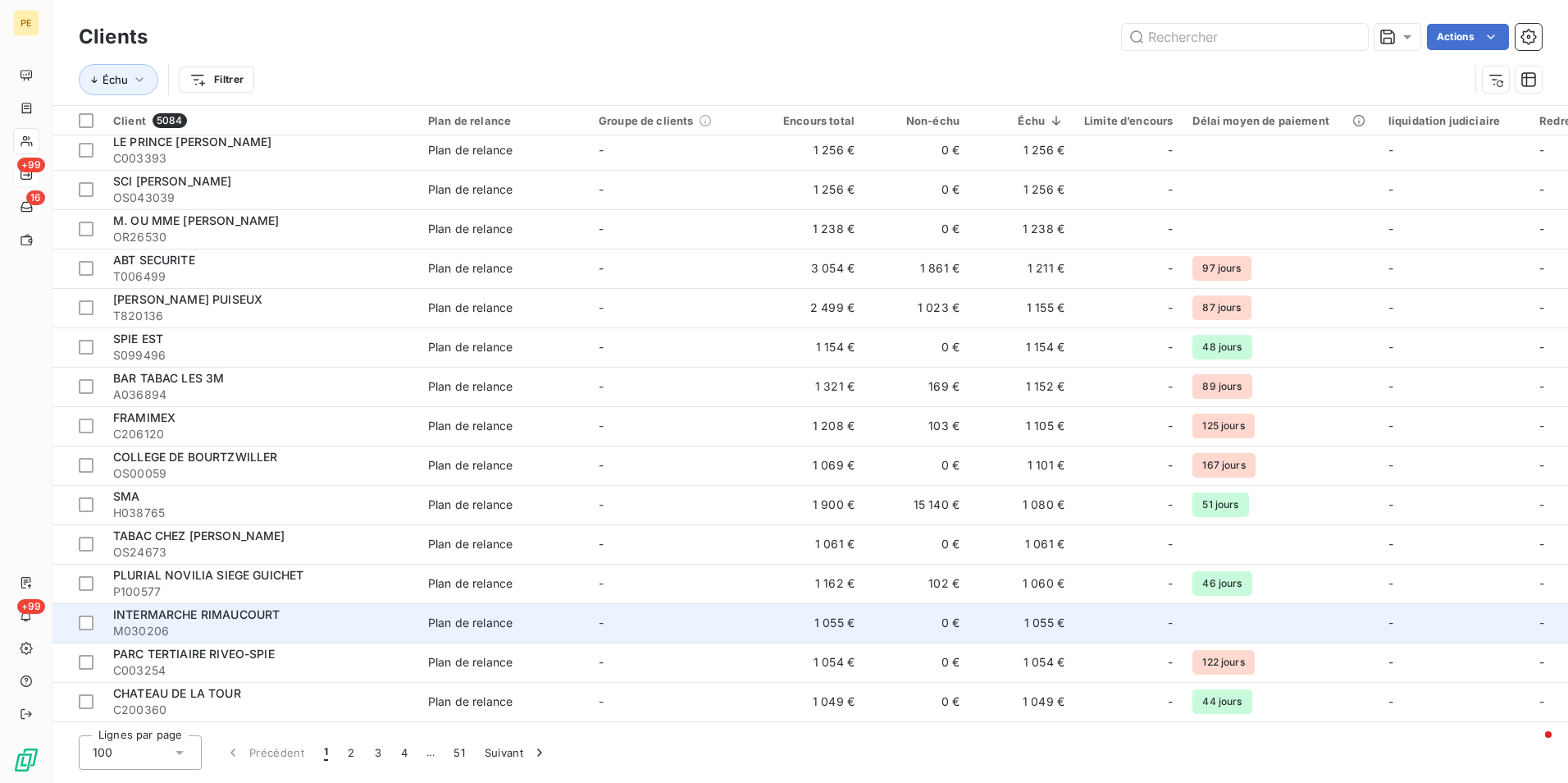
click at [285, 622] on span "M030206" at bounding box center [260, 631] width 295 height 17
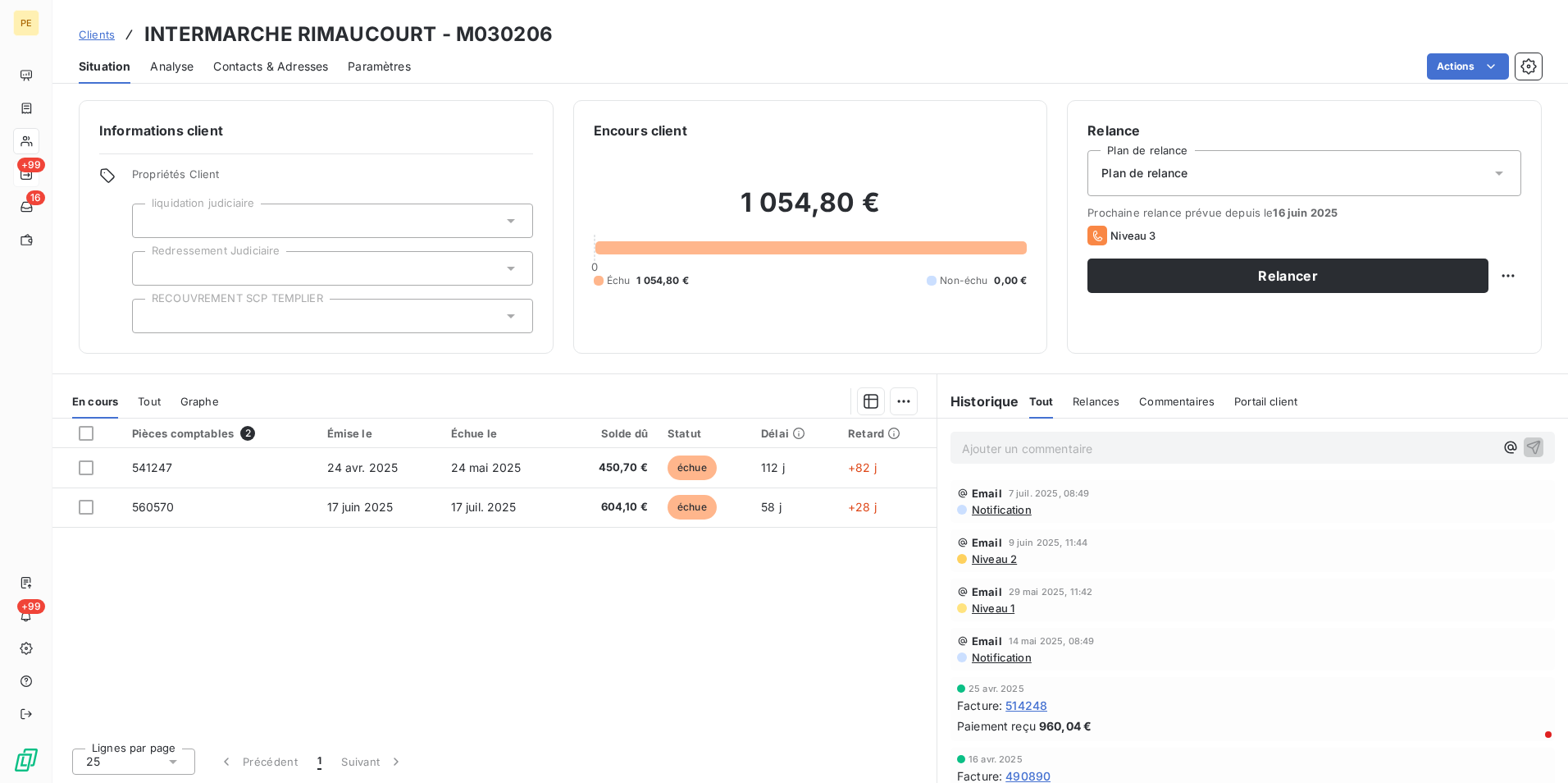
click at [319, 65] on span "Contacts & Adresses" at bounding box center [270, 67] width 115 height 17
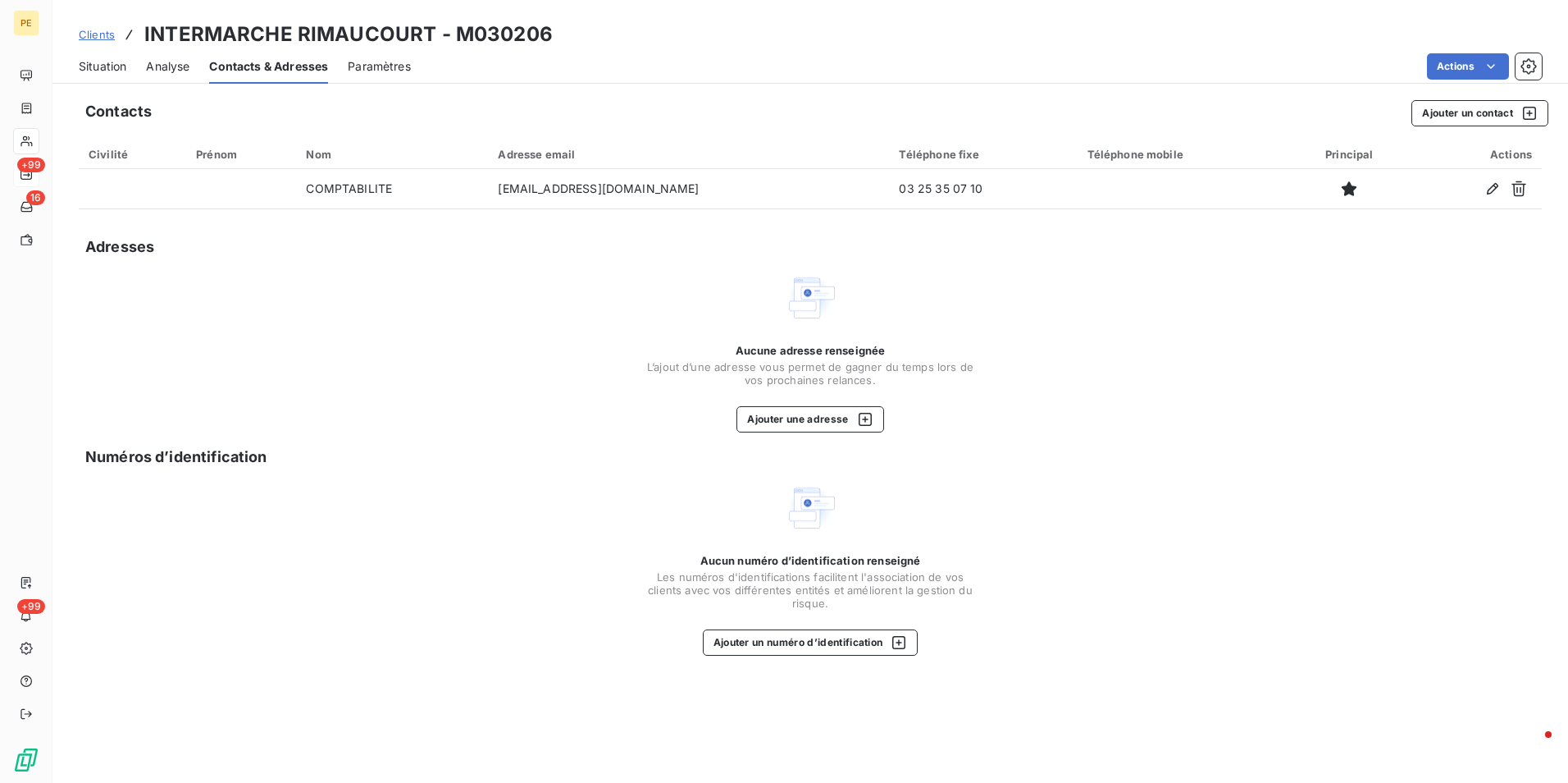
click at [110, 67] on span "Situation" at bounding box center [102, 67] width 47 height 17
